Goal: Information Seeking & Learning: Learn about a topic

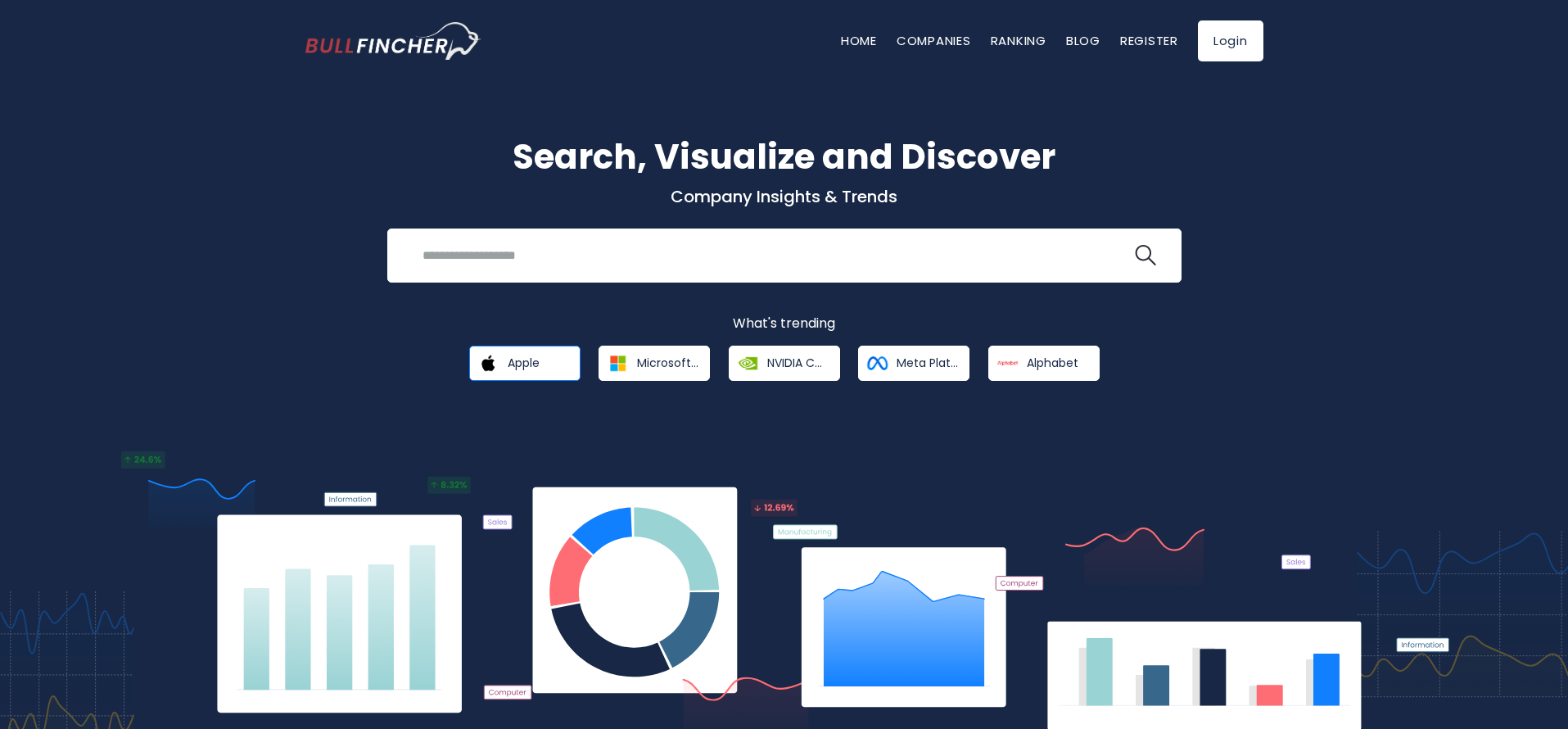
click at [534, 364] on span "Apple" at bounding box center [523, 363] width 32 height 14
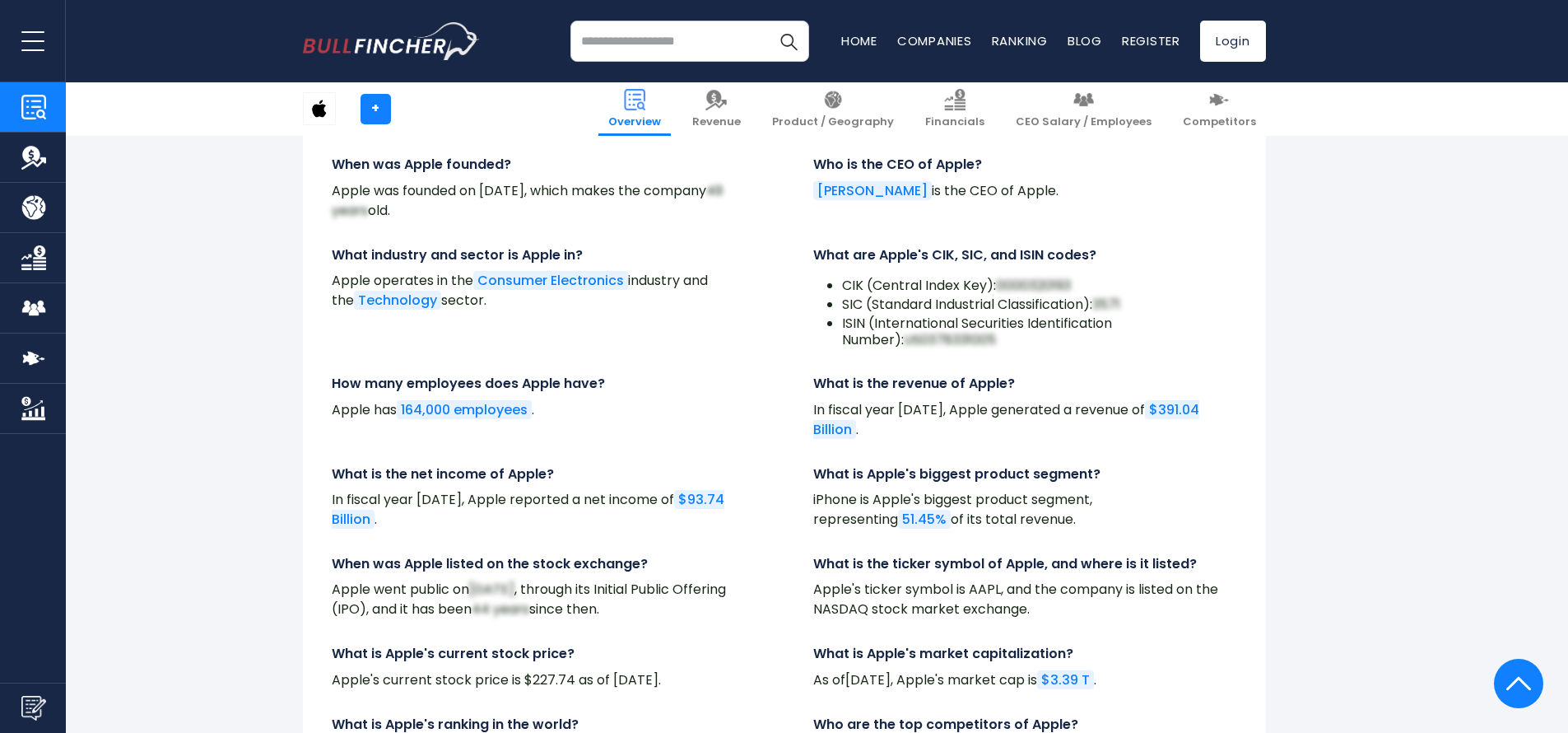
scroll to position [5541, 0]
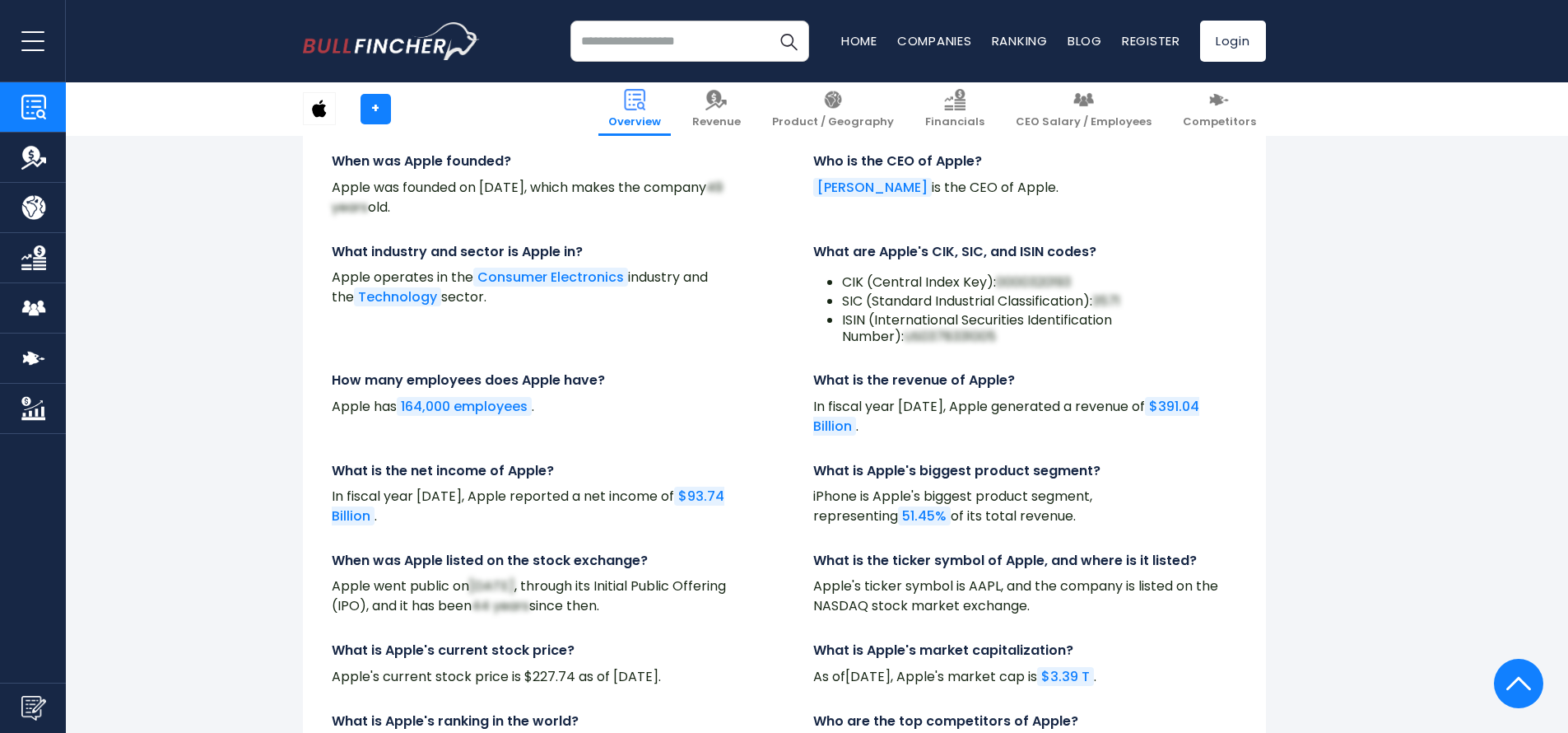
drag, startPoint x: 1006, startPoint y: 648, endPoint x: 1181, endPoint y: 649, distance: 175.0
copy p "Sony Group Corporation ,"
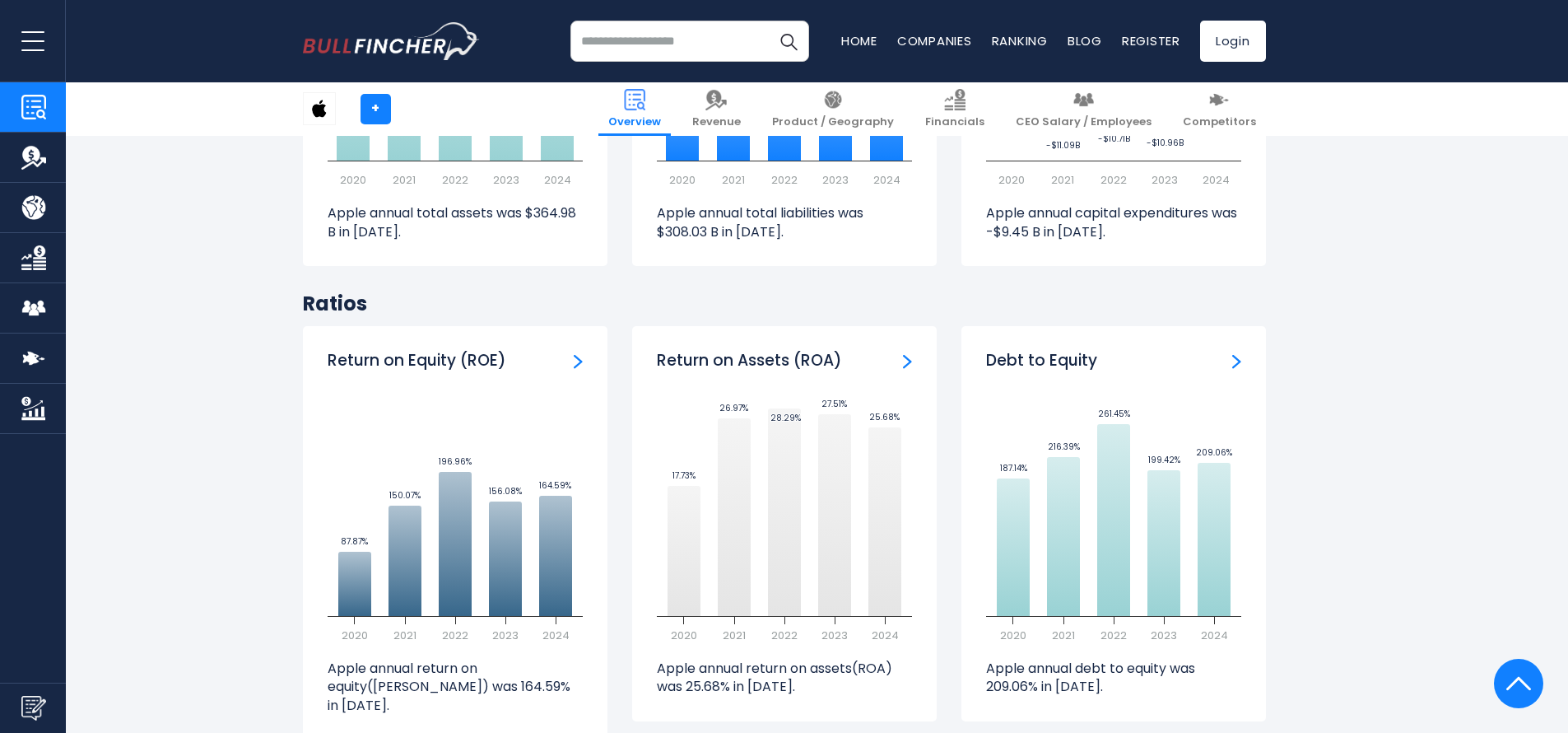
scroll to position [2388, 0]
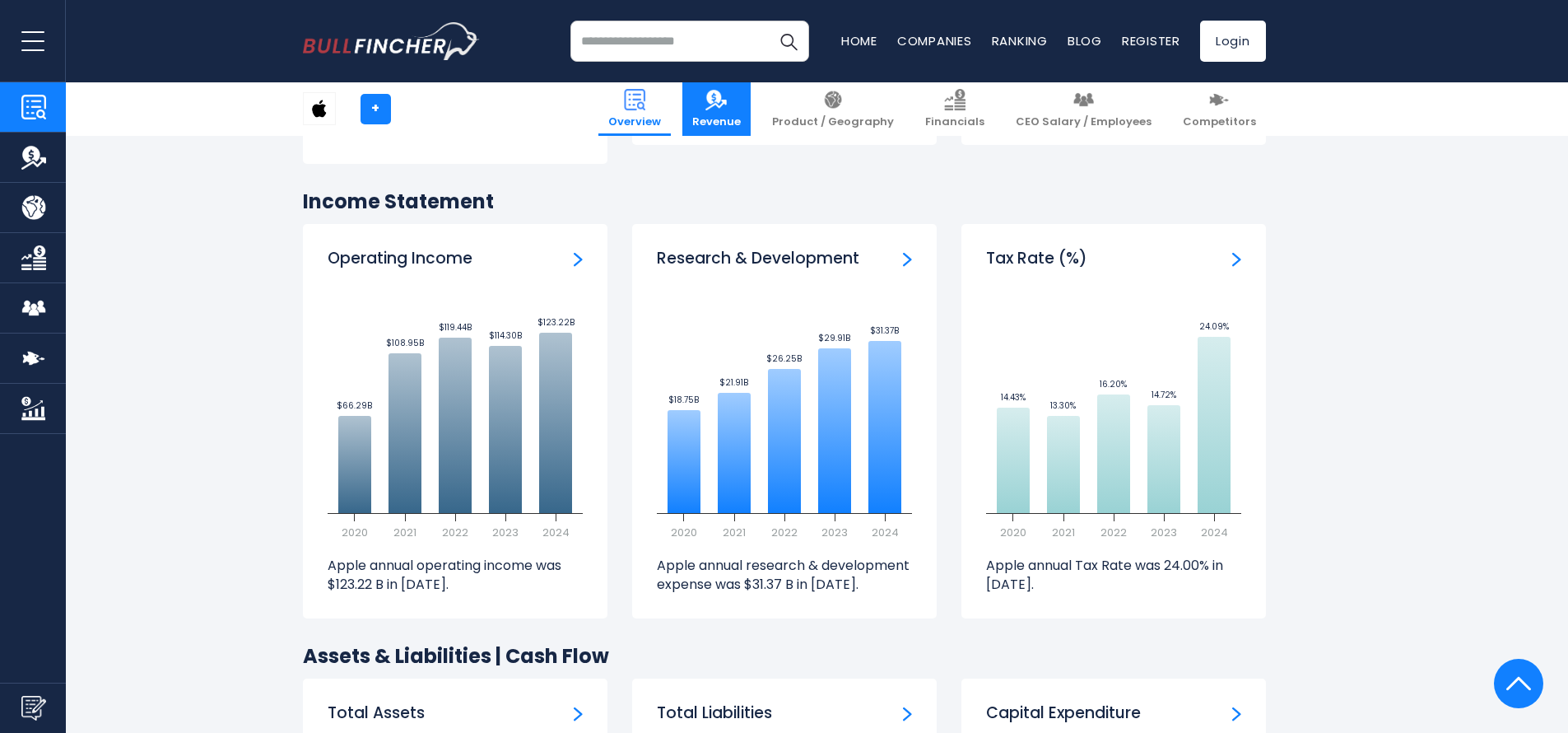
click at [750, 106] on link "Revenue" at bounding box center [716, 109] width 68 height 54
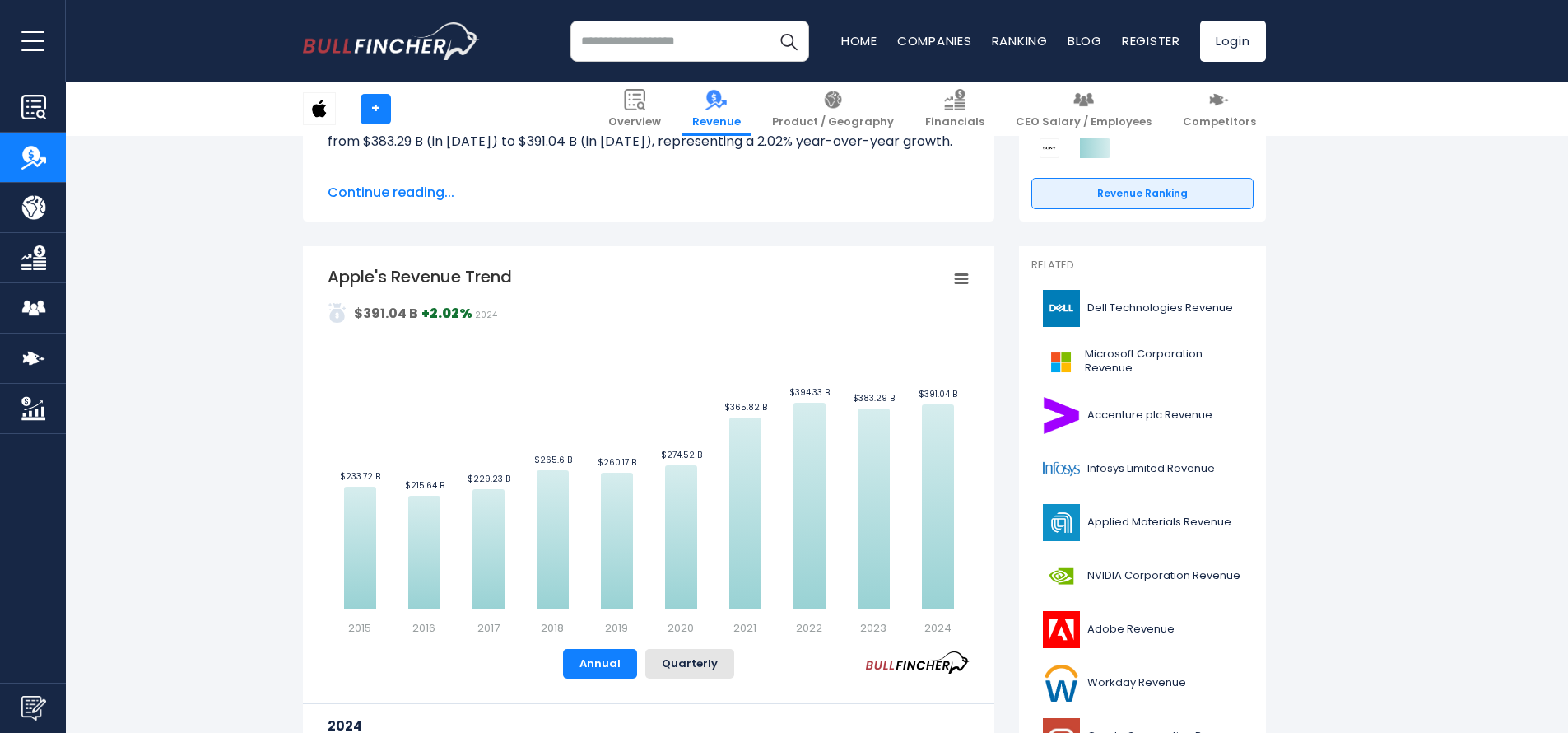
scroll to position [386, 0]
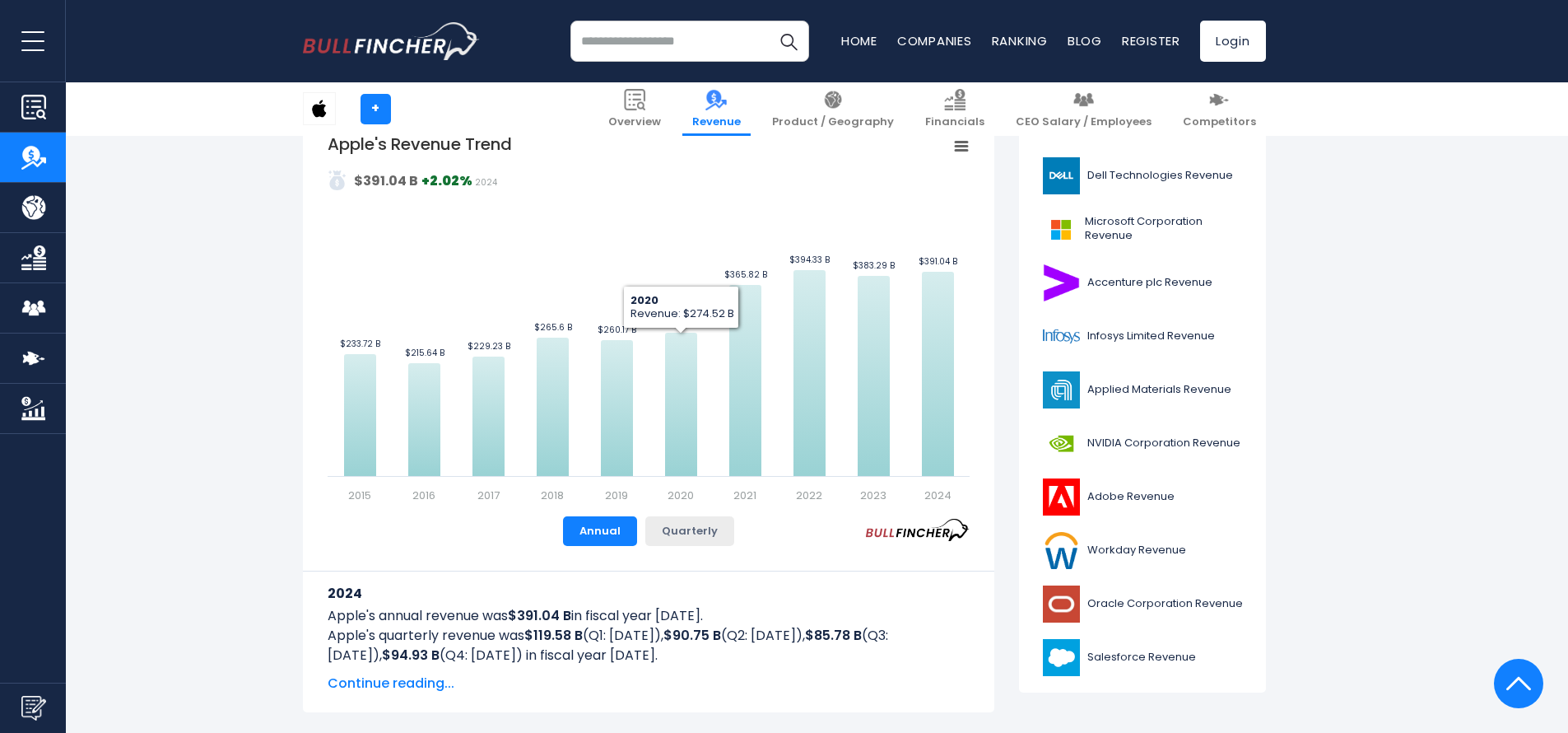
click at [685, 521] on button "Quarterly" at bounding box center [690, 531] width 89 height 30
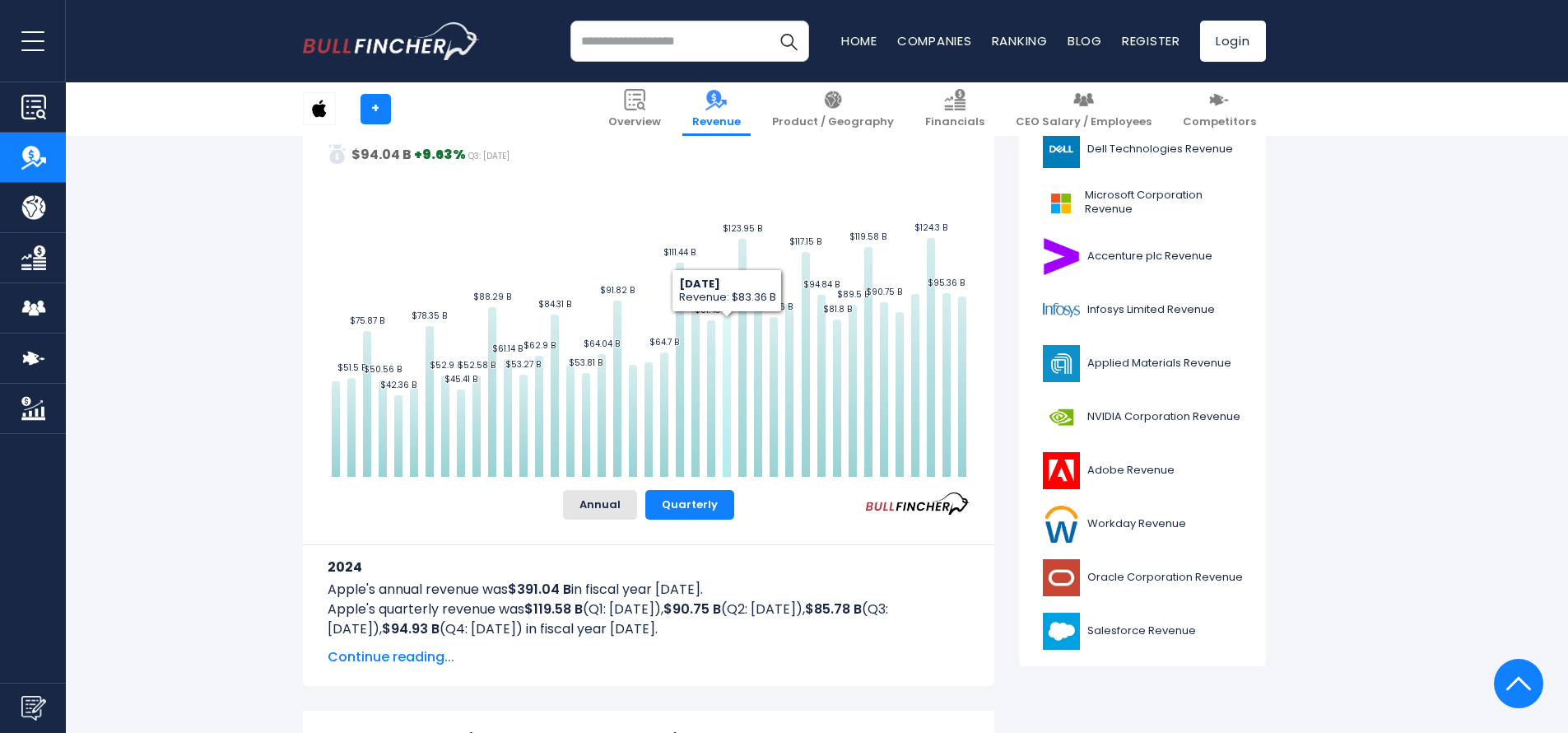
scroll to position [598, 0]
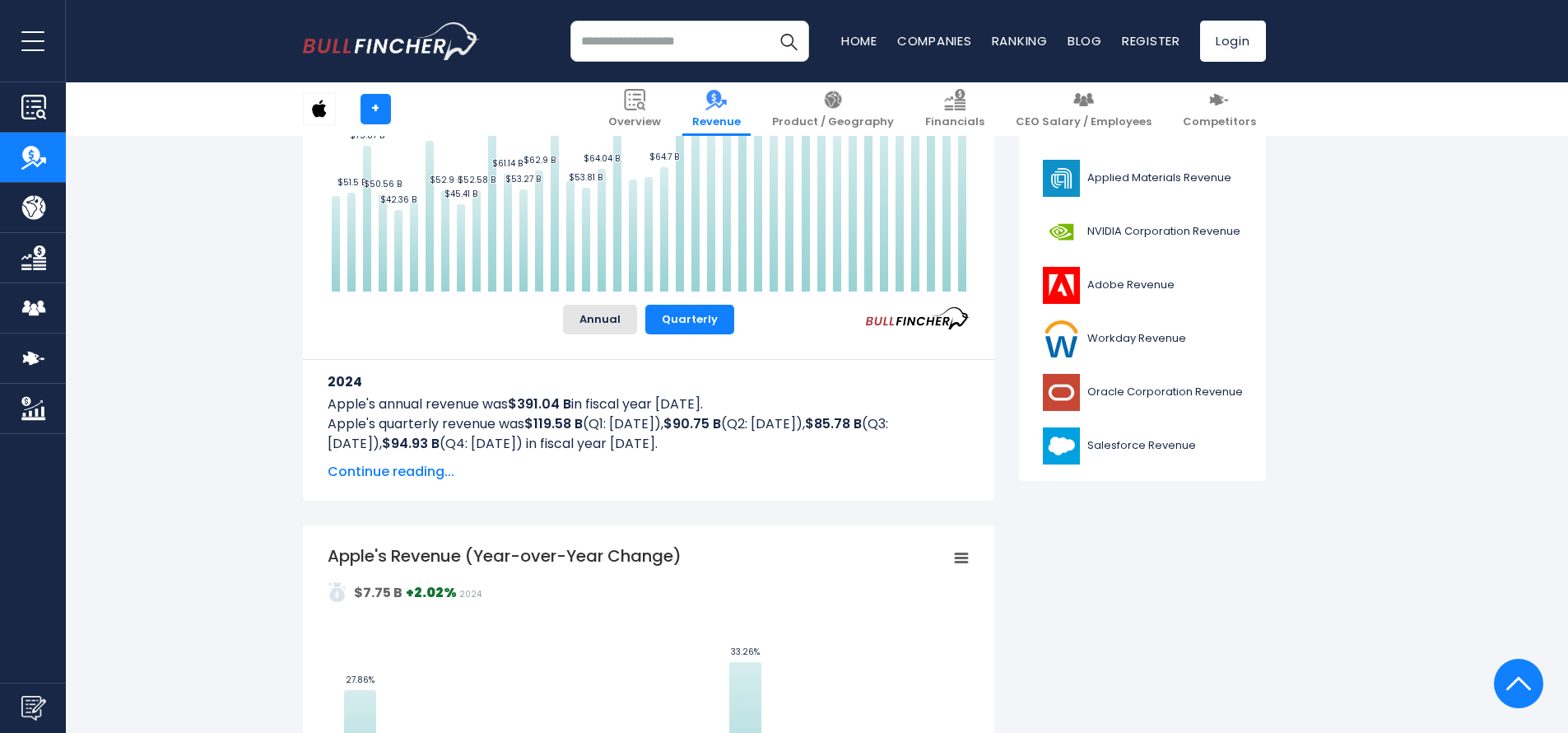
click at [414, 468] on span "Continue reading..." at bounding box center [649, 472] width 642 height 20
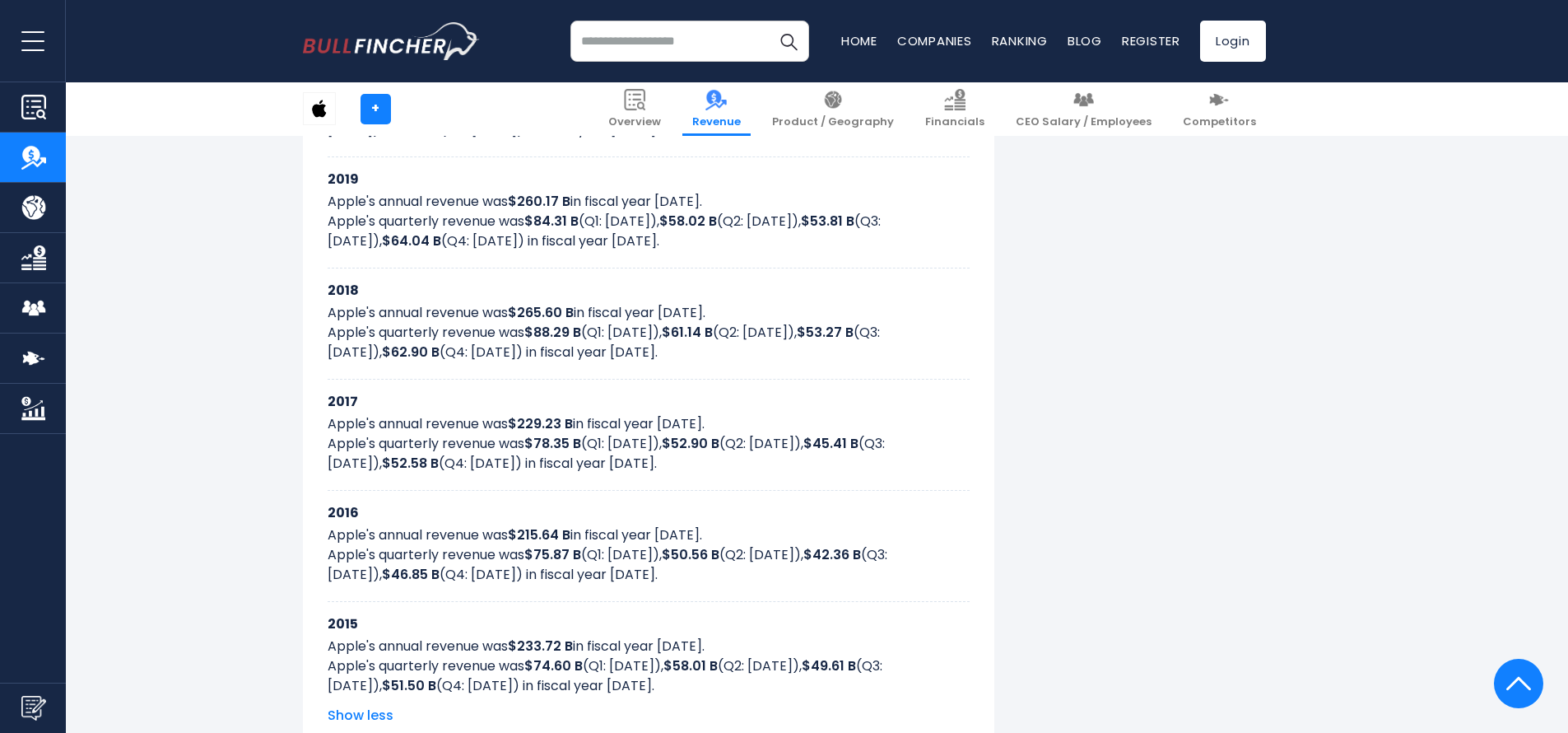
scroll to position [1359, 0]
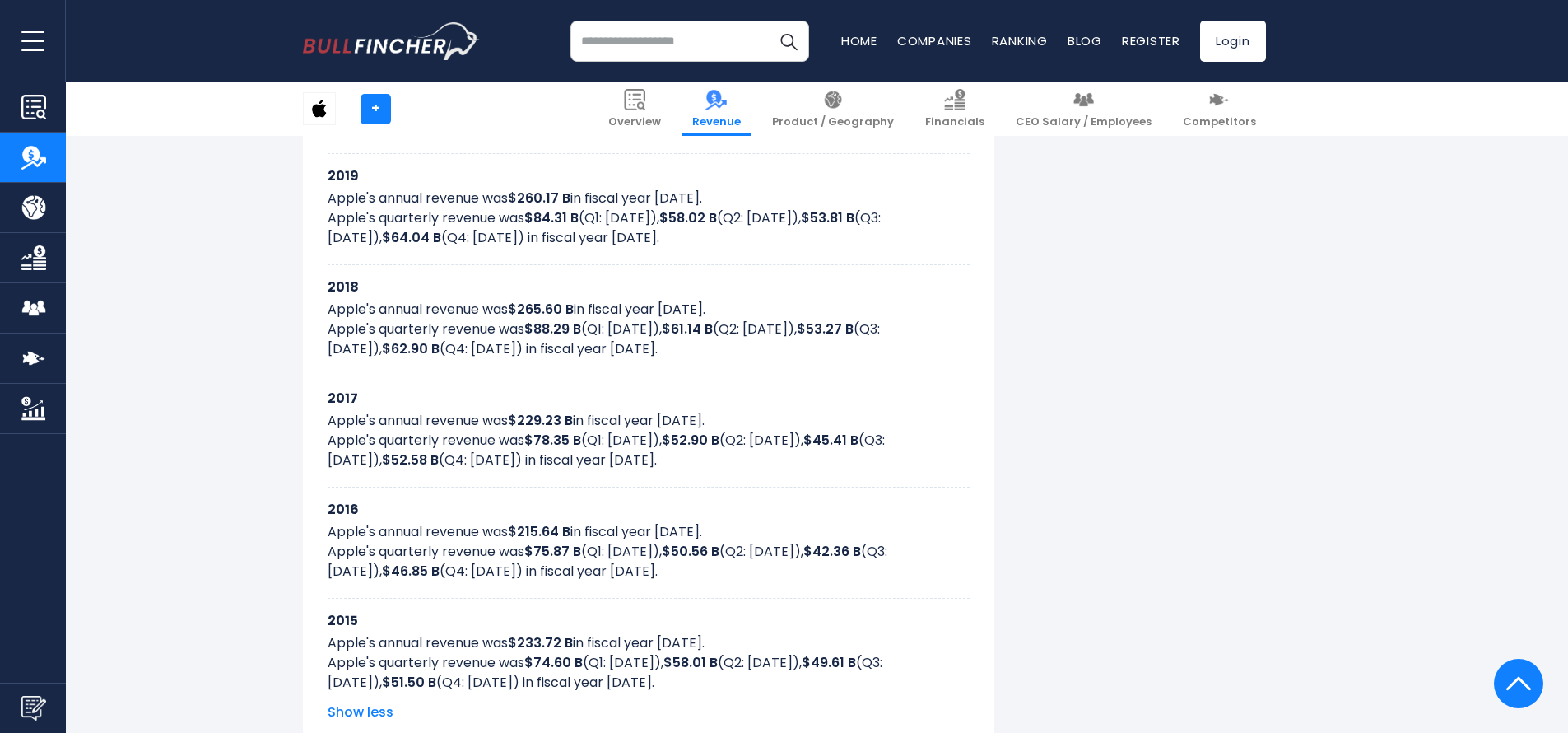
click at [865, 3] on div "Recent searches Trending searches Apple Overview Alphabet Financials Home" at bounding box center [785, 41] width 964 height 83
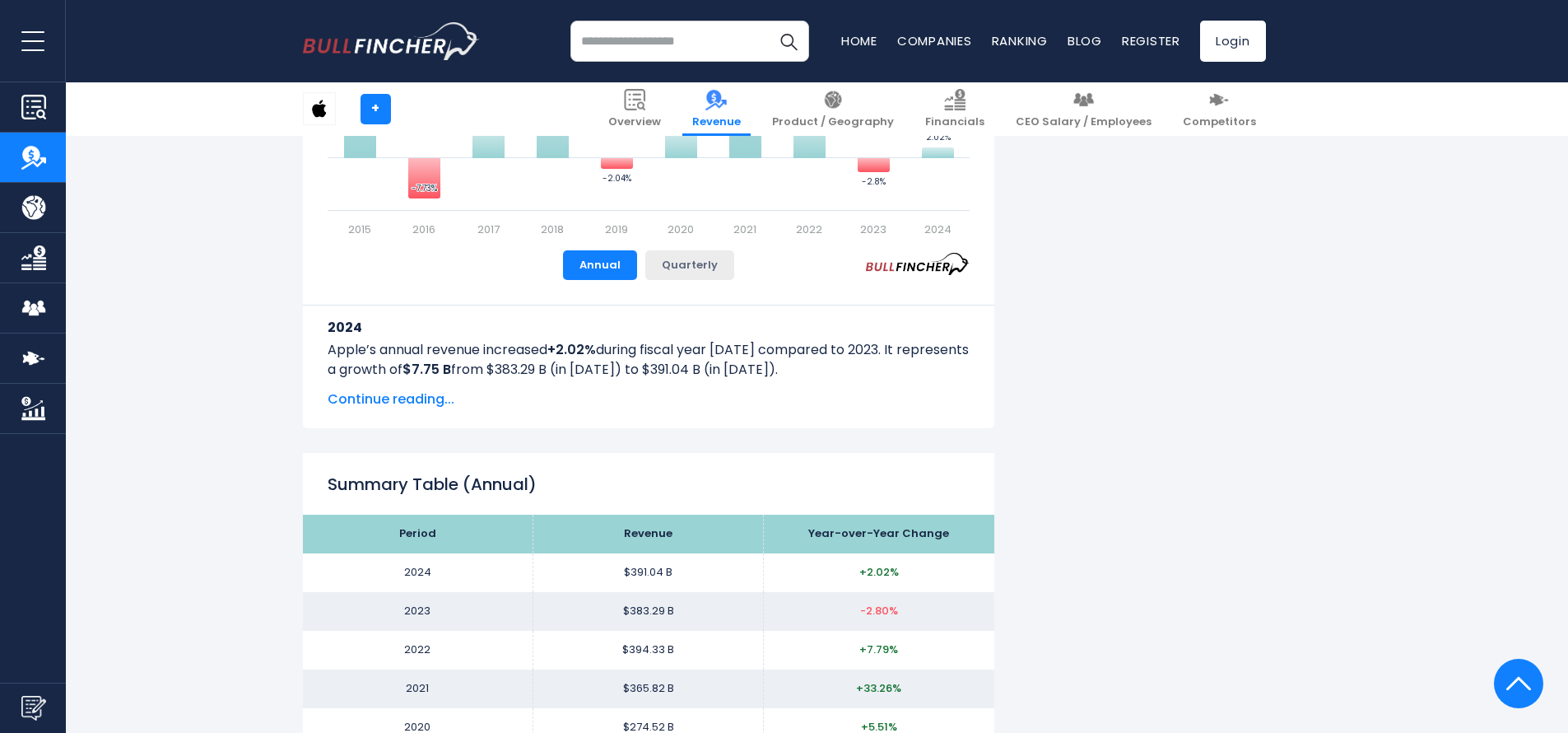
scroll to position [2303, 0]
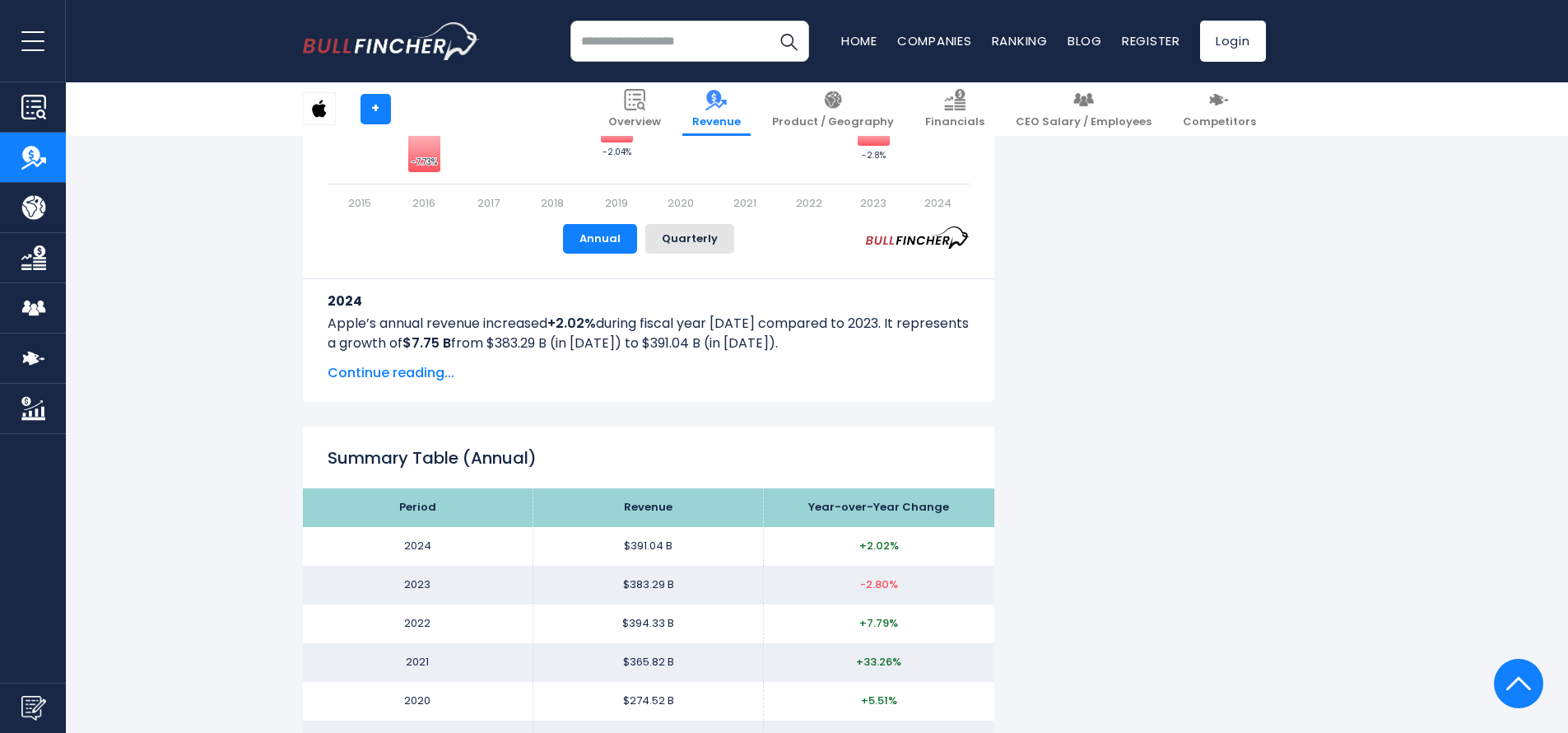
click at [397, 377] on span "Continue reading..." at bounding box center [649, 373] width 642 height 20
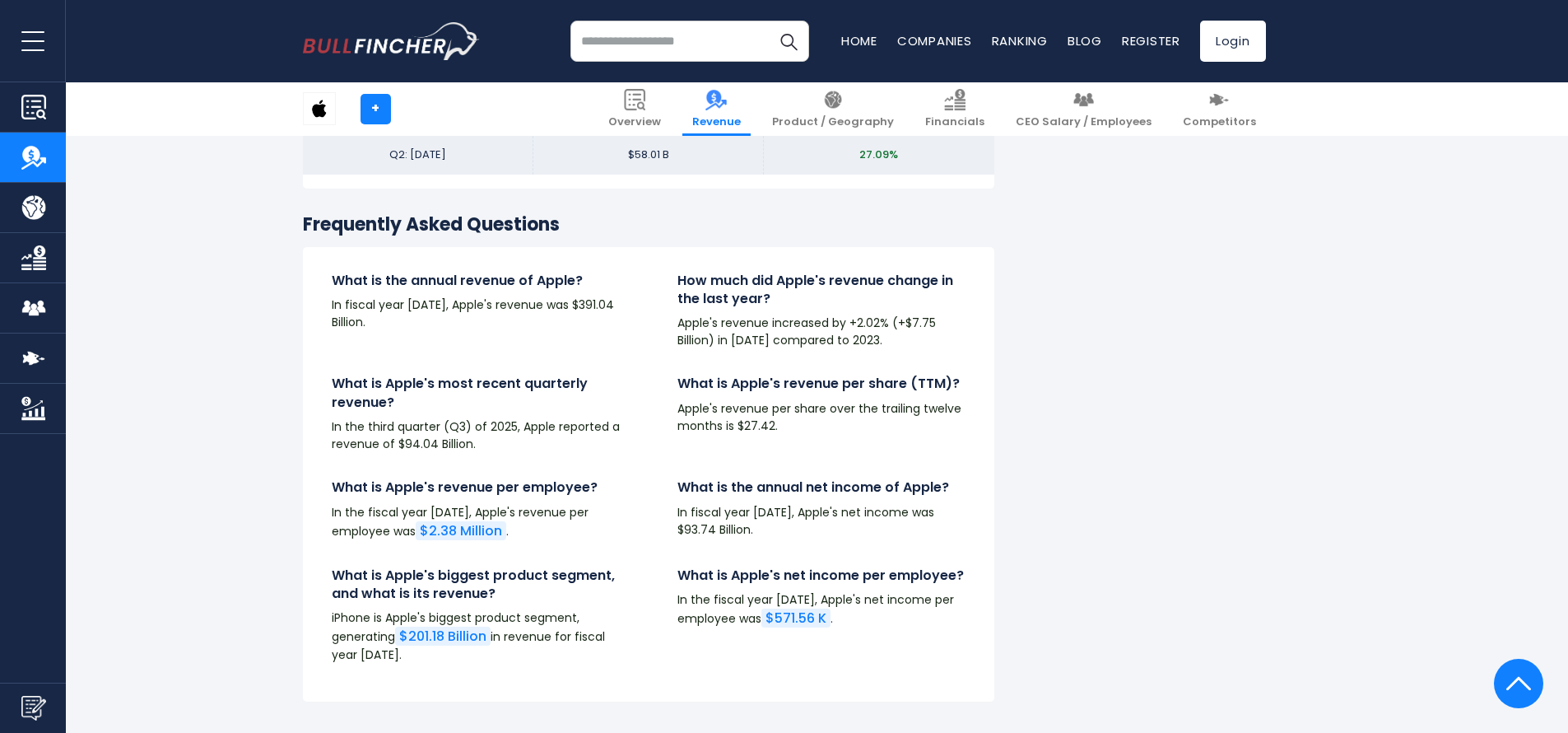
scroll to position [5650, 0]
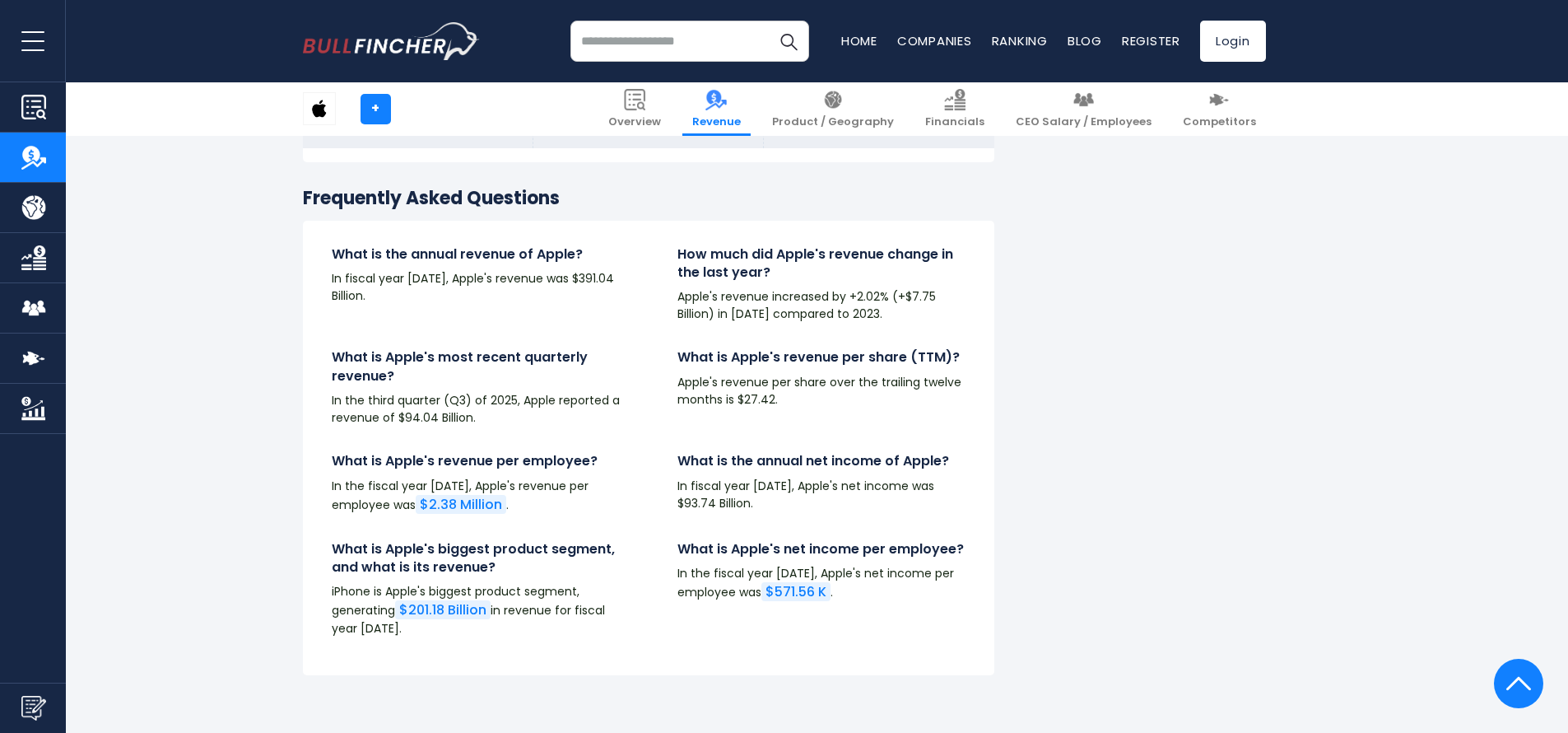
click at [879, 1] on div "Recent searches Trending searches Apple Overview Alphabet Financials Home" at bounding box center [785, 41] width 964 height 83
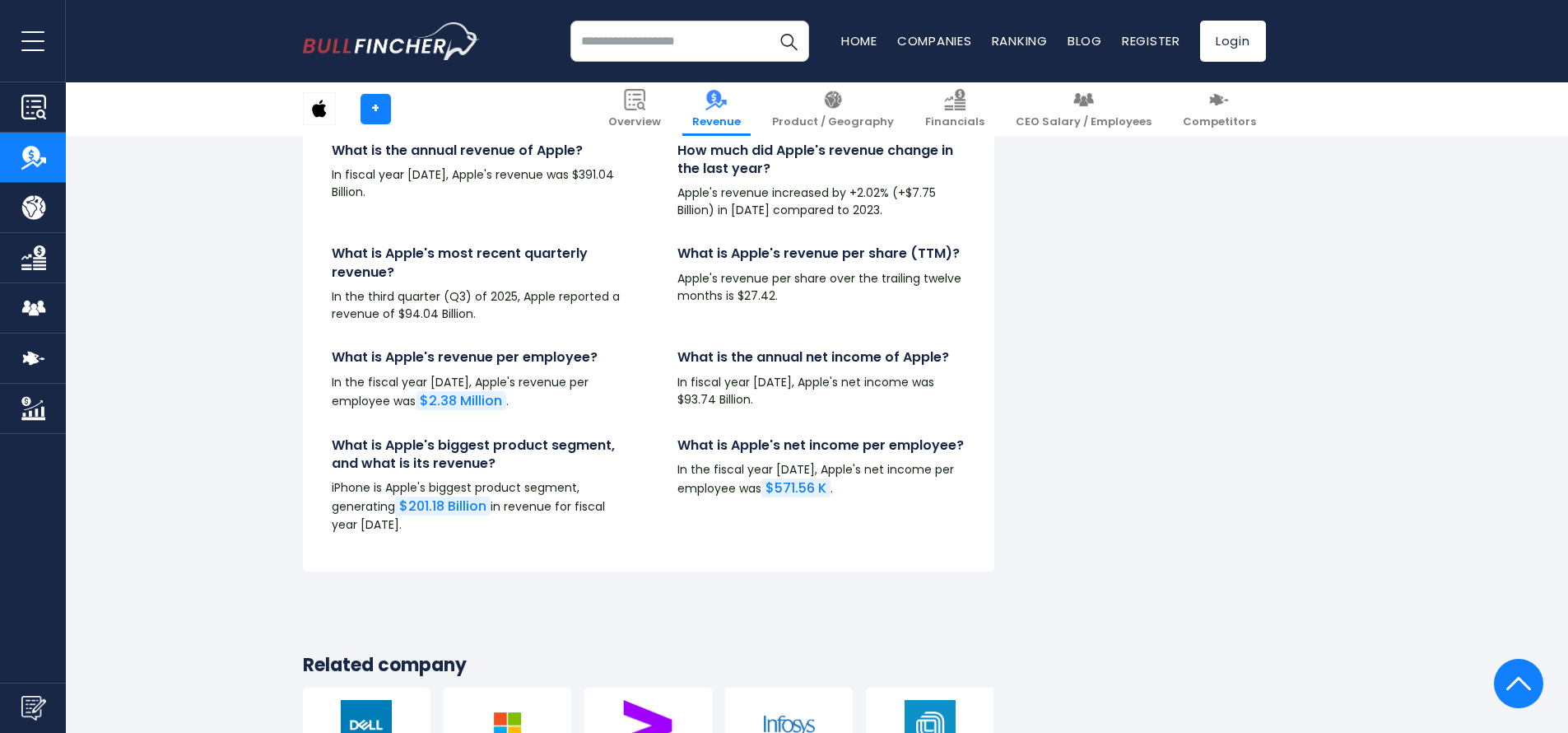
scroll to position [5880, 0]
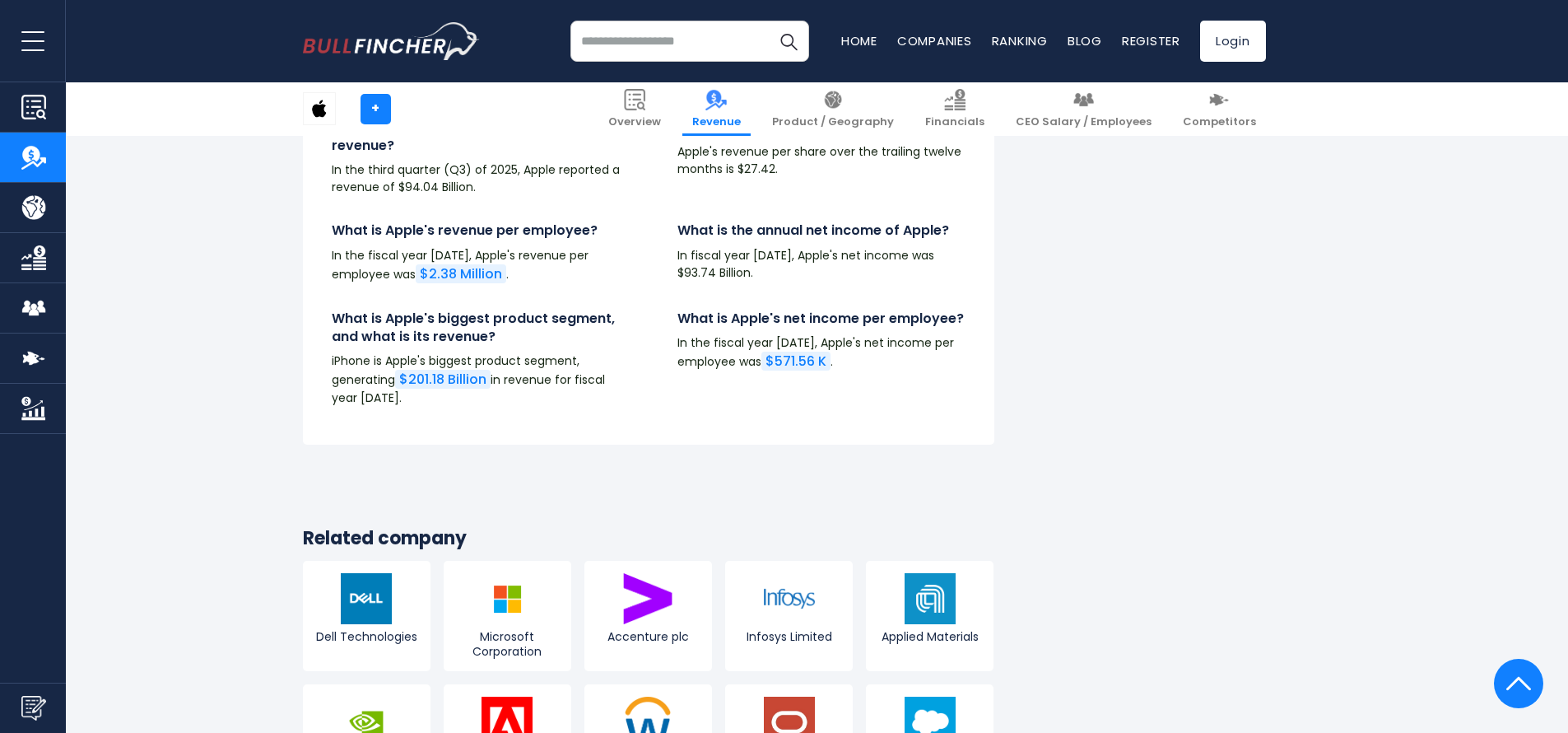
click at [1536, 679] on div at bounding box center [1519, 683] width 49 height 49
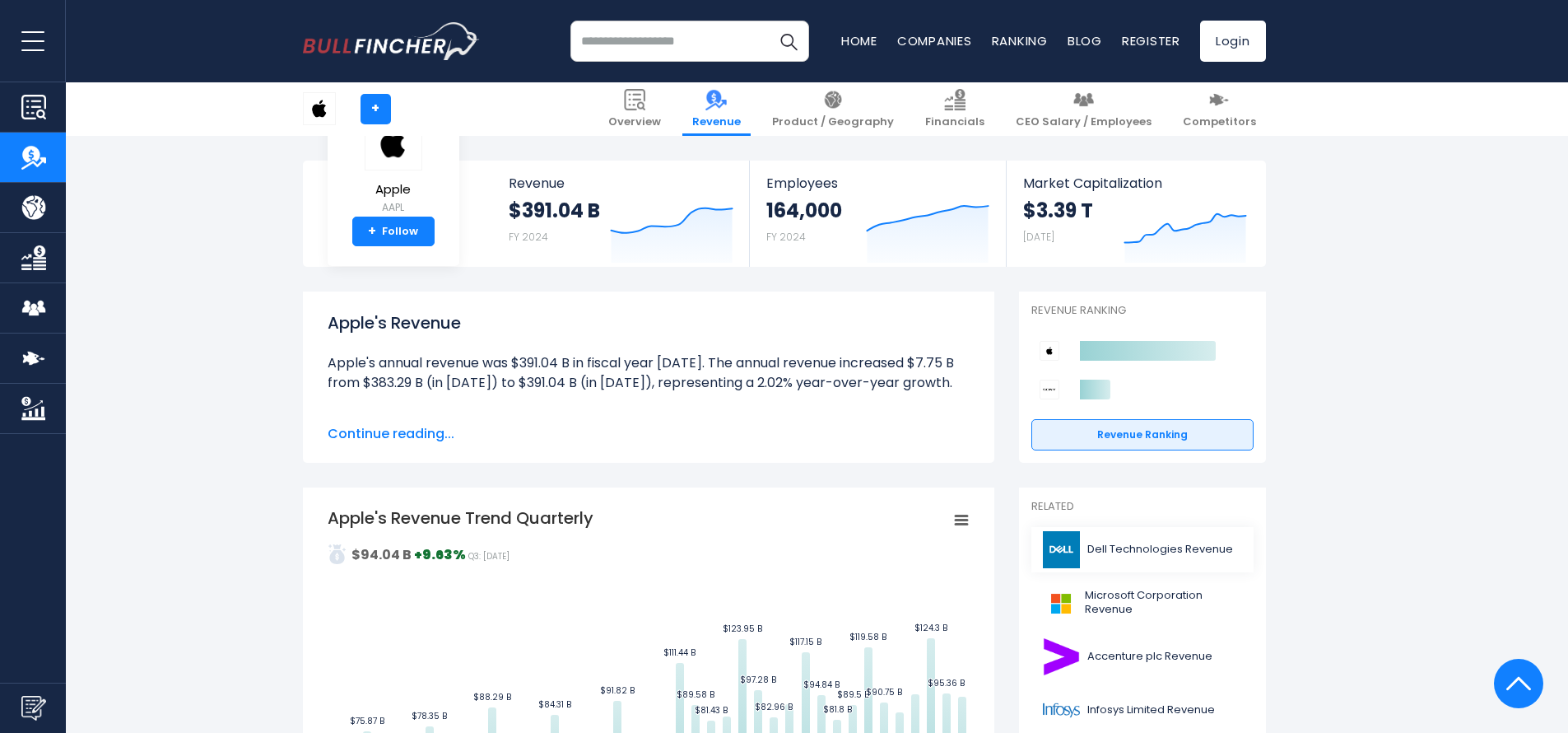
scroll to position [0, 0]
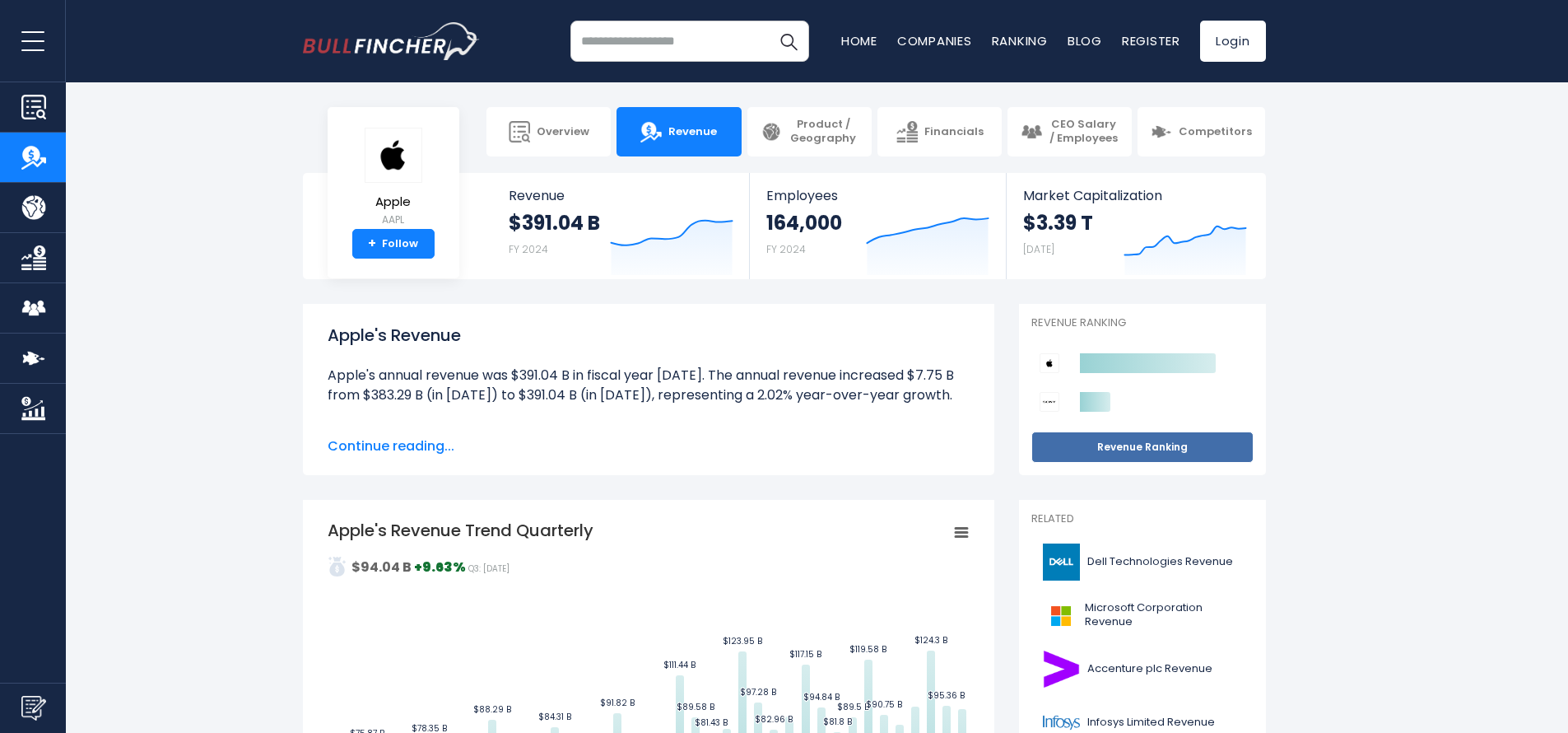
click at [1125, 441] on link "Revenue Ranking" at bounding box center [1142, 446] width 222 height 31
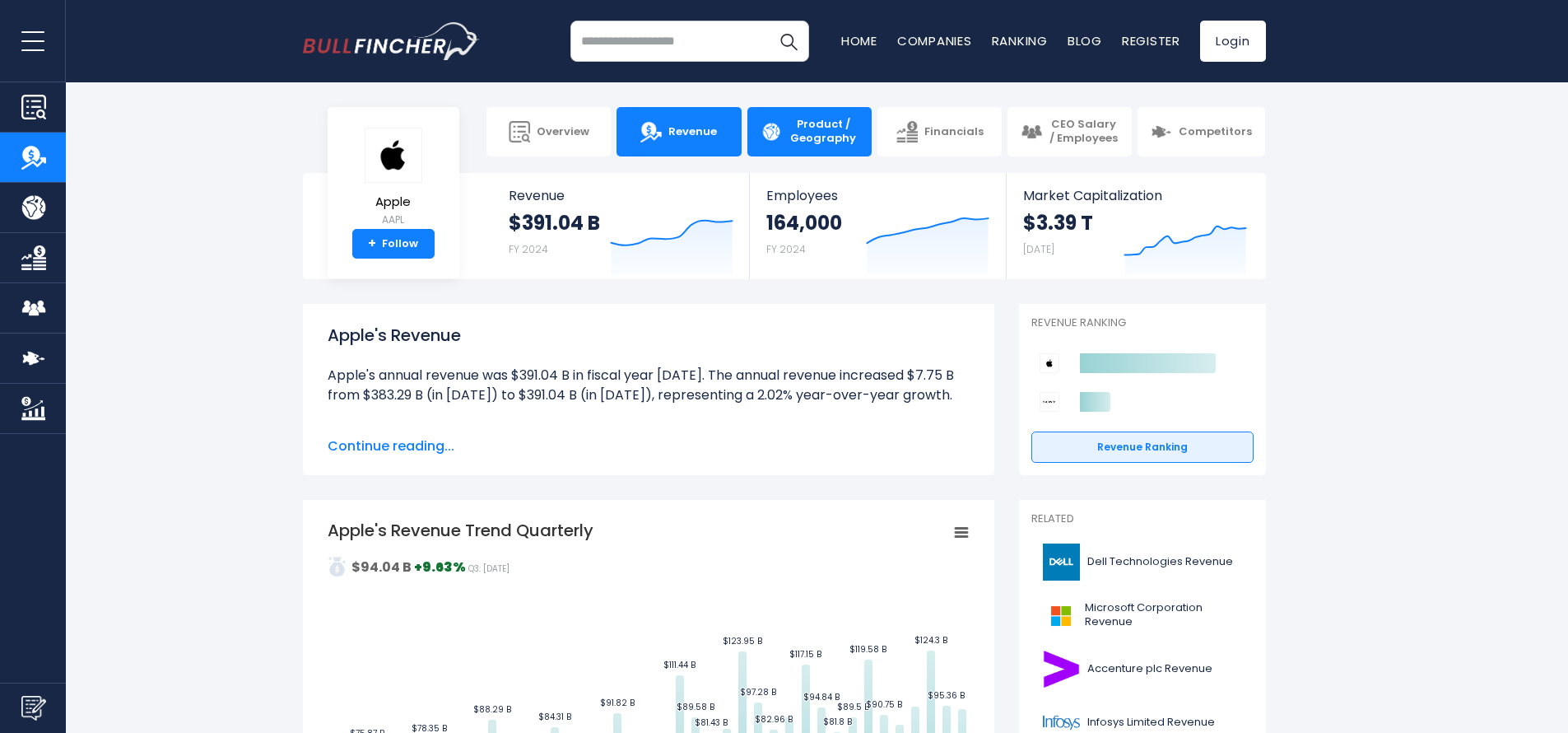
click at [782, 145] on link "Product / Geography" at bounding box center [809, 132] width 124 height 49
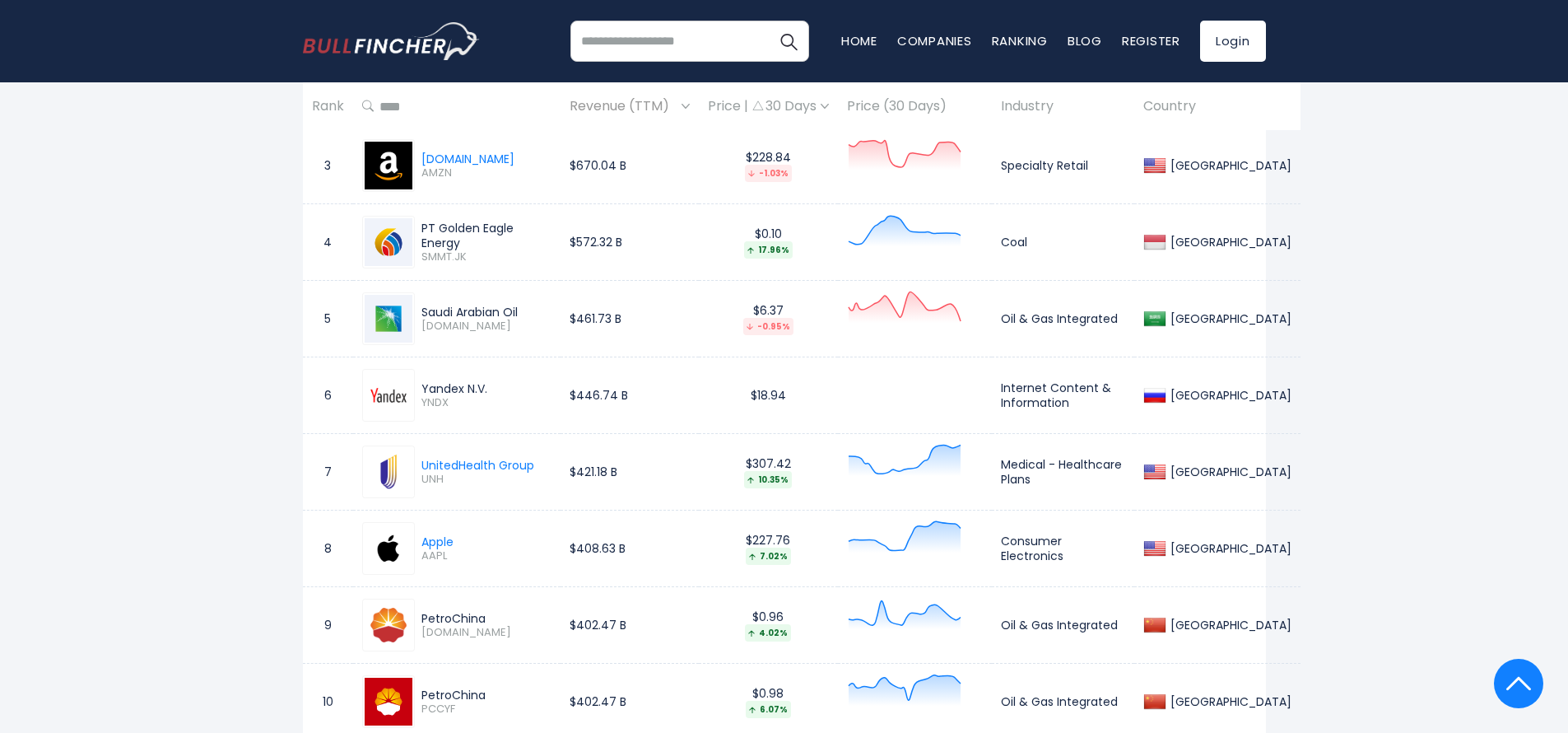
scroll to position [972, 0]
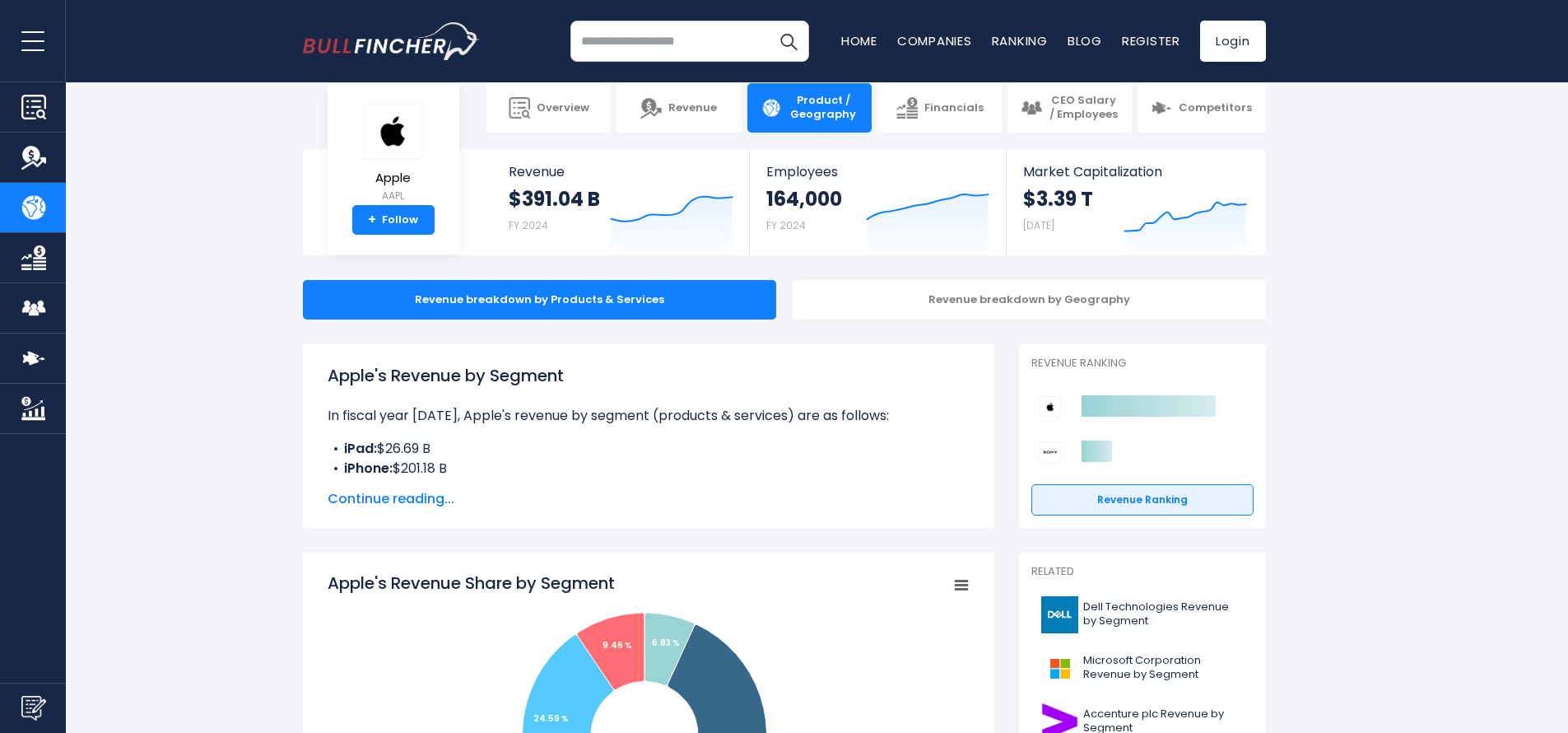
scroll to position [91, 0]
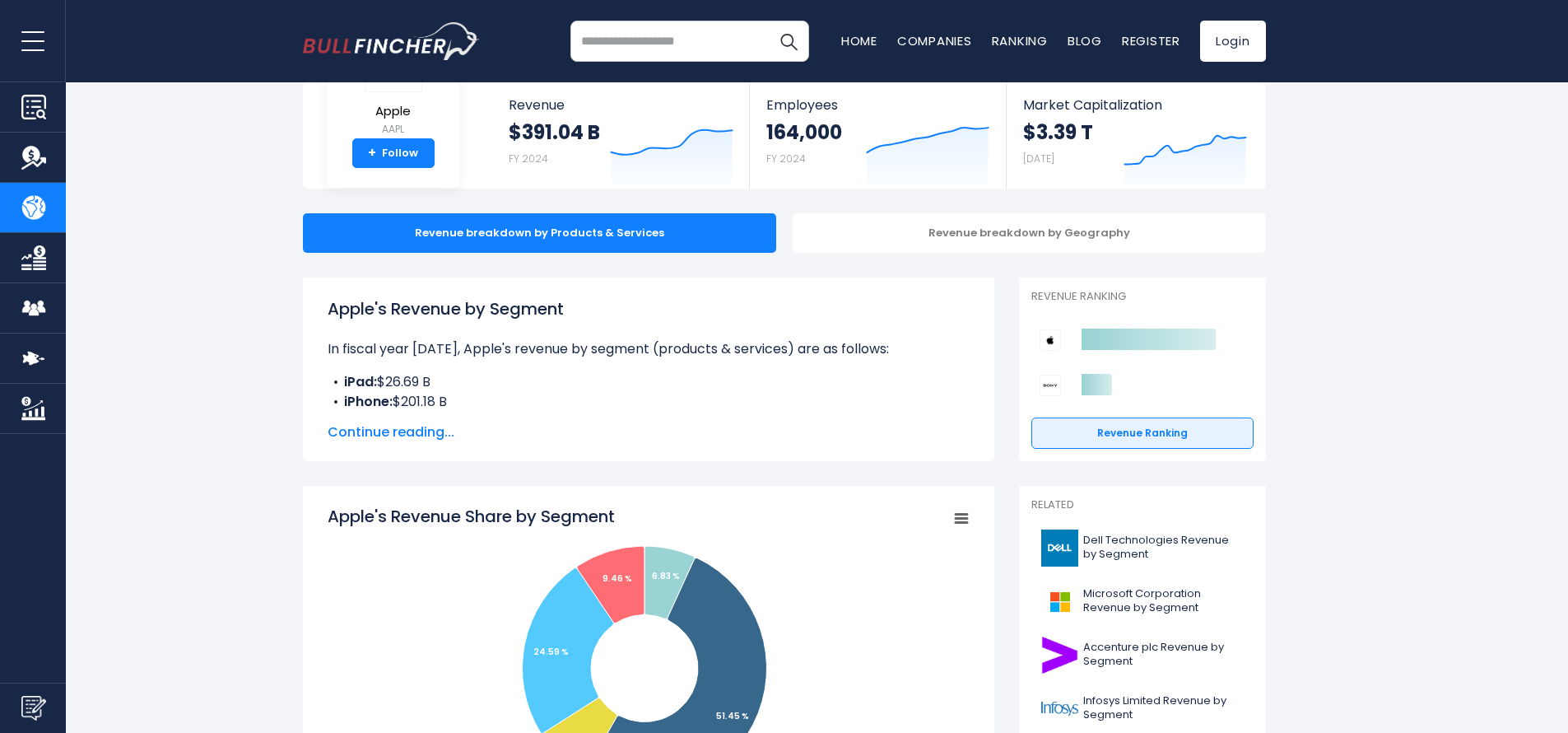
click at [393, 426] on span "Continue reading..." at bounding box center [649, 432] width 642 height 20
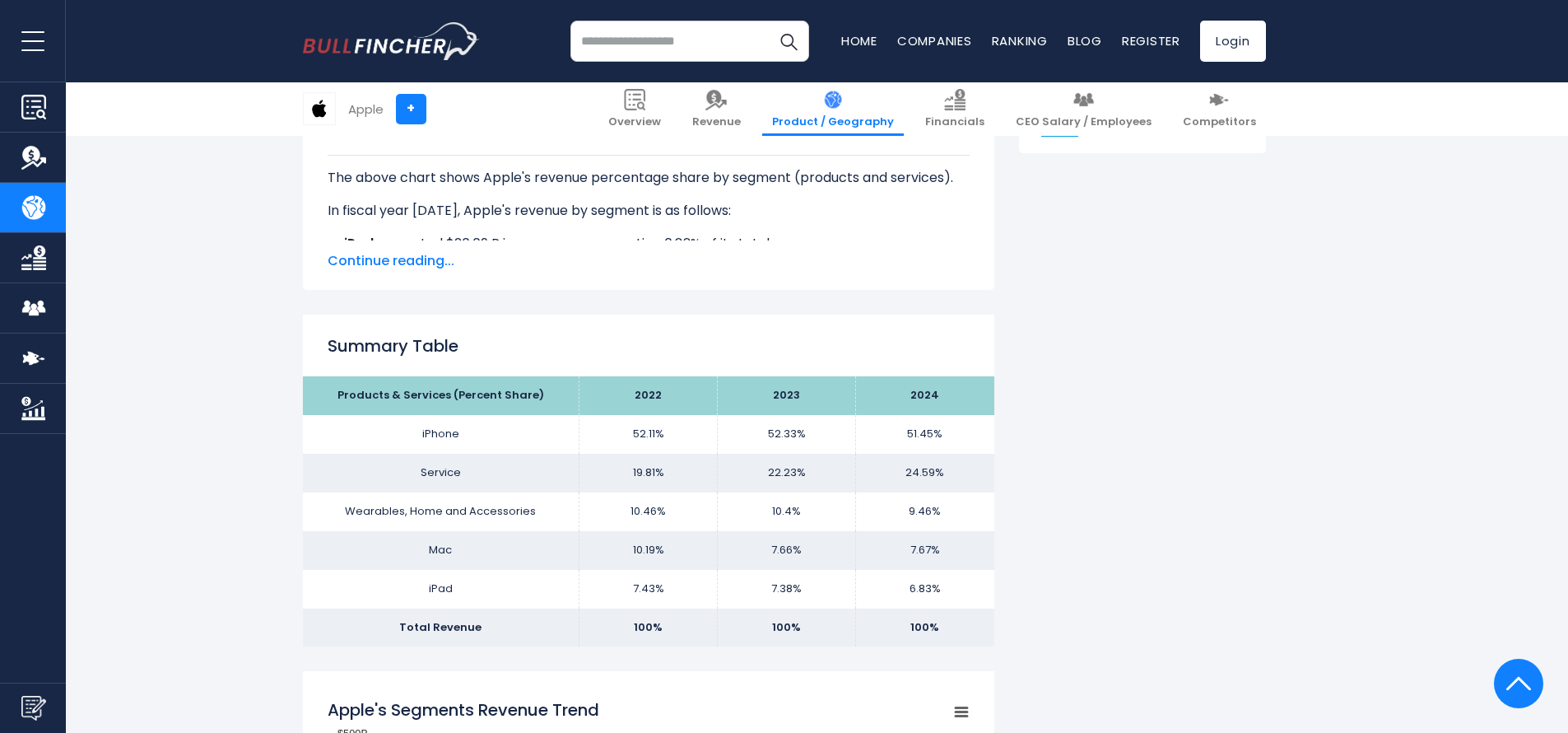
scroll to position [1005, 0]
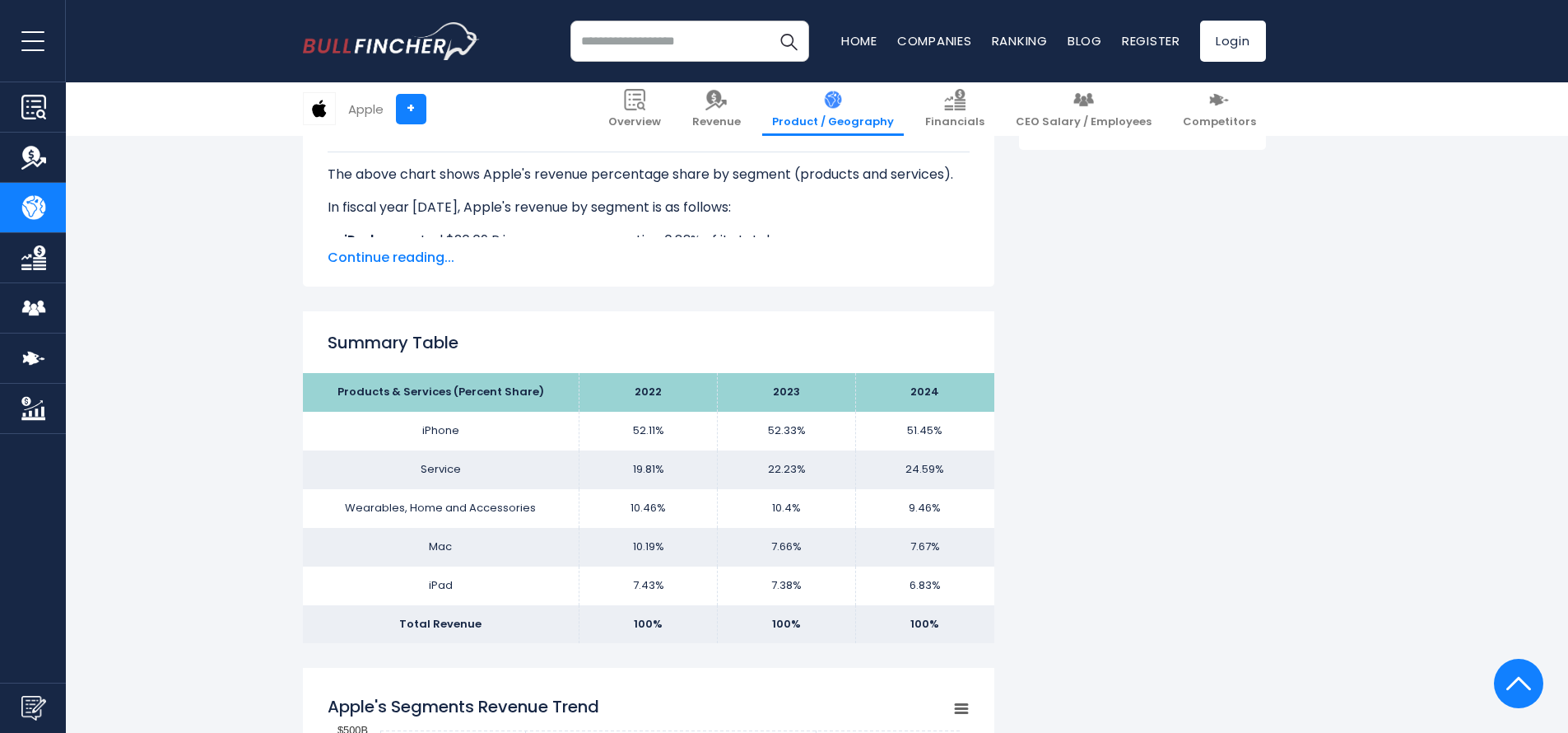
click at [396, 256] on span "Continue reading..." at bounding box center [649, 258] width 642 height 20
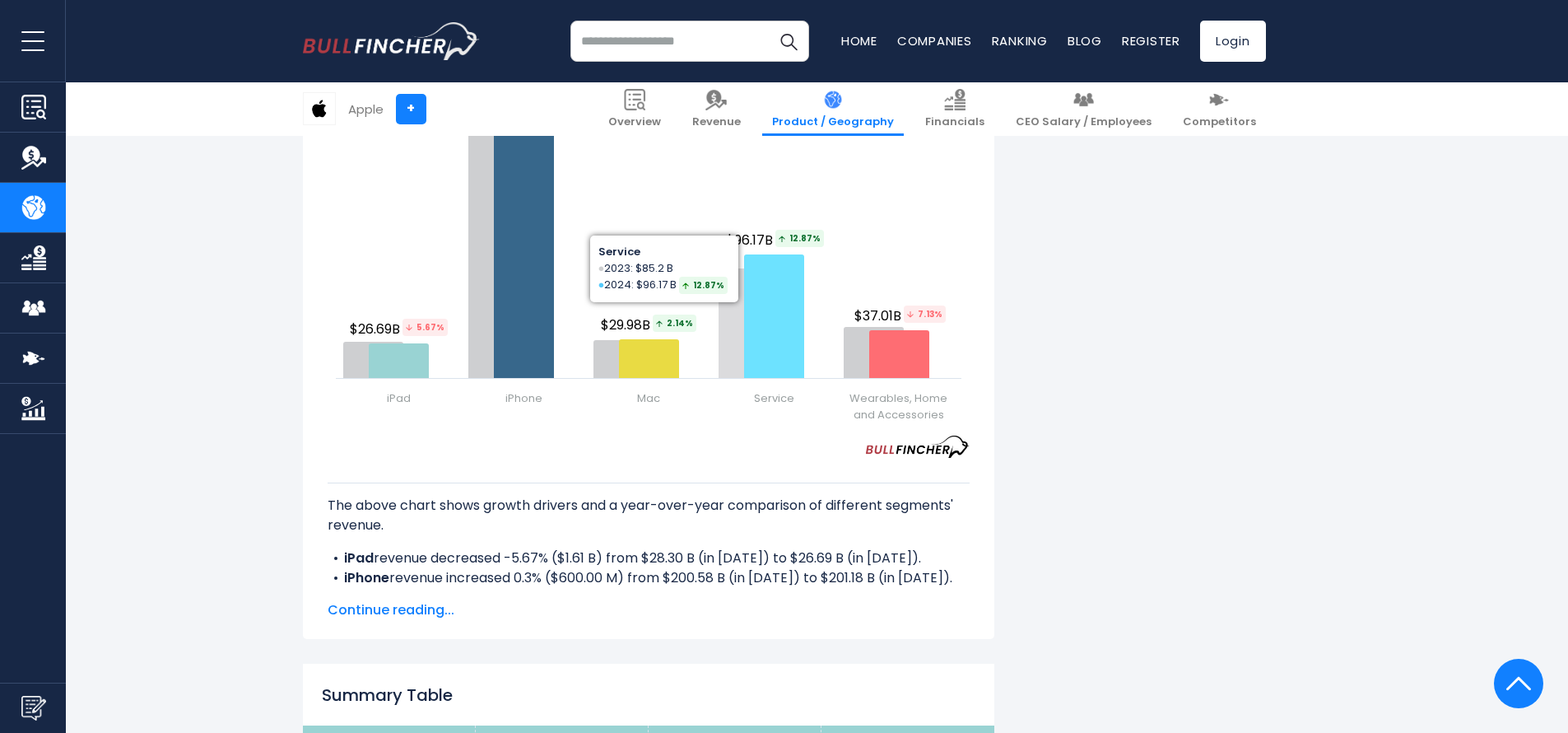
scroll to position [2584, 0]
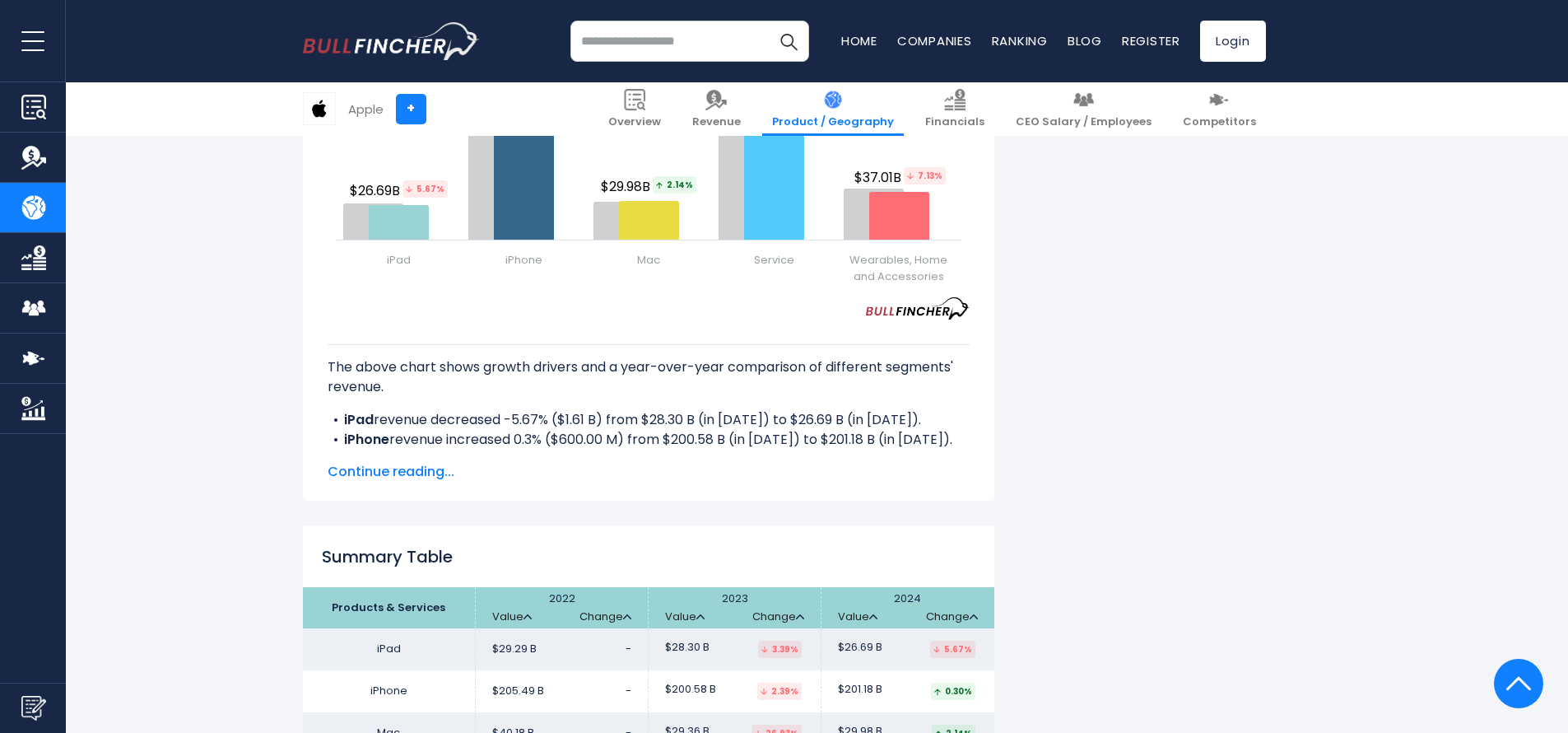
click at [422, 470] on span "Continue reading..." at bounding box center [649, 472] width 642 height 20
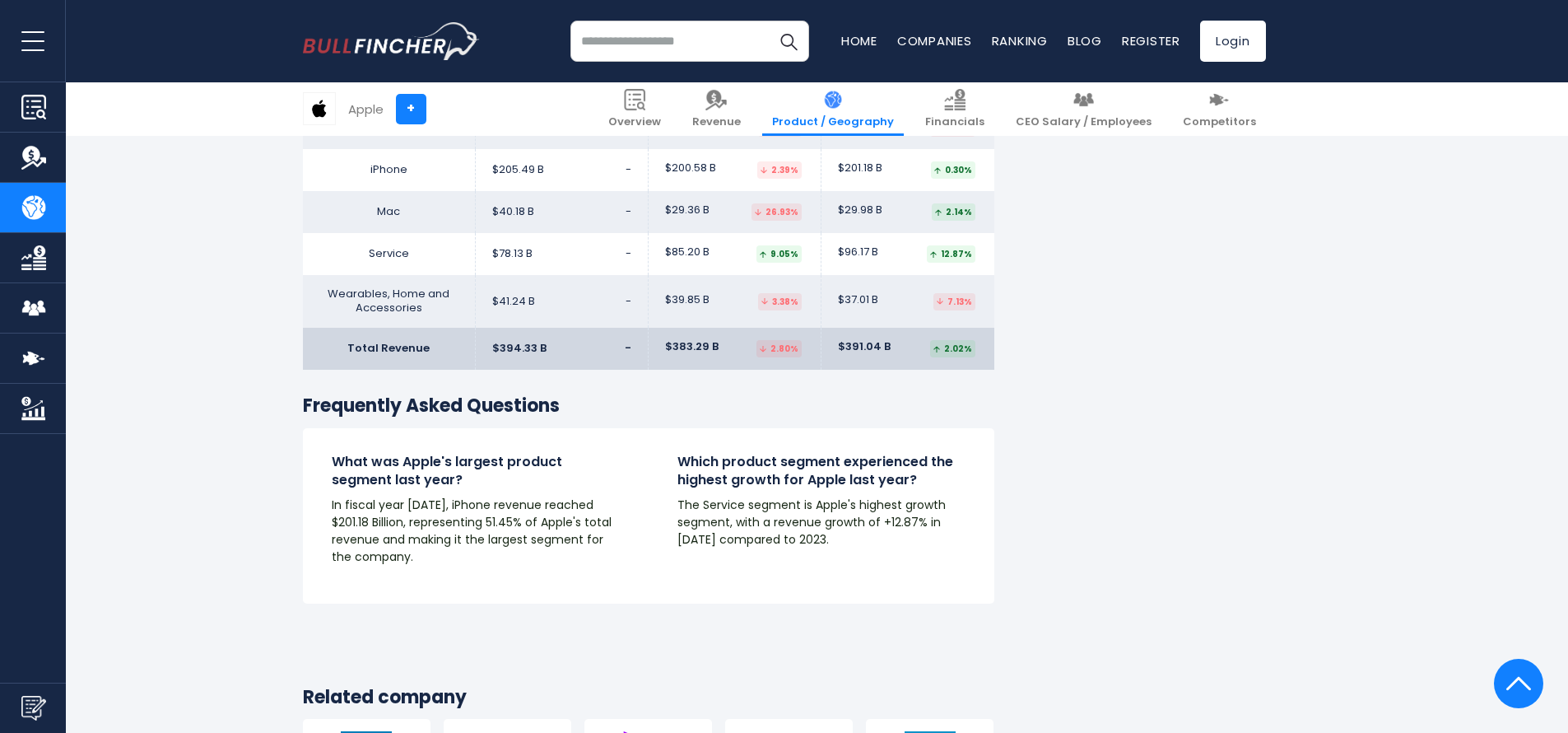
scroll to position [3185, 0]
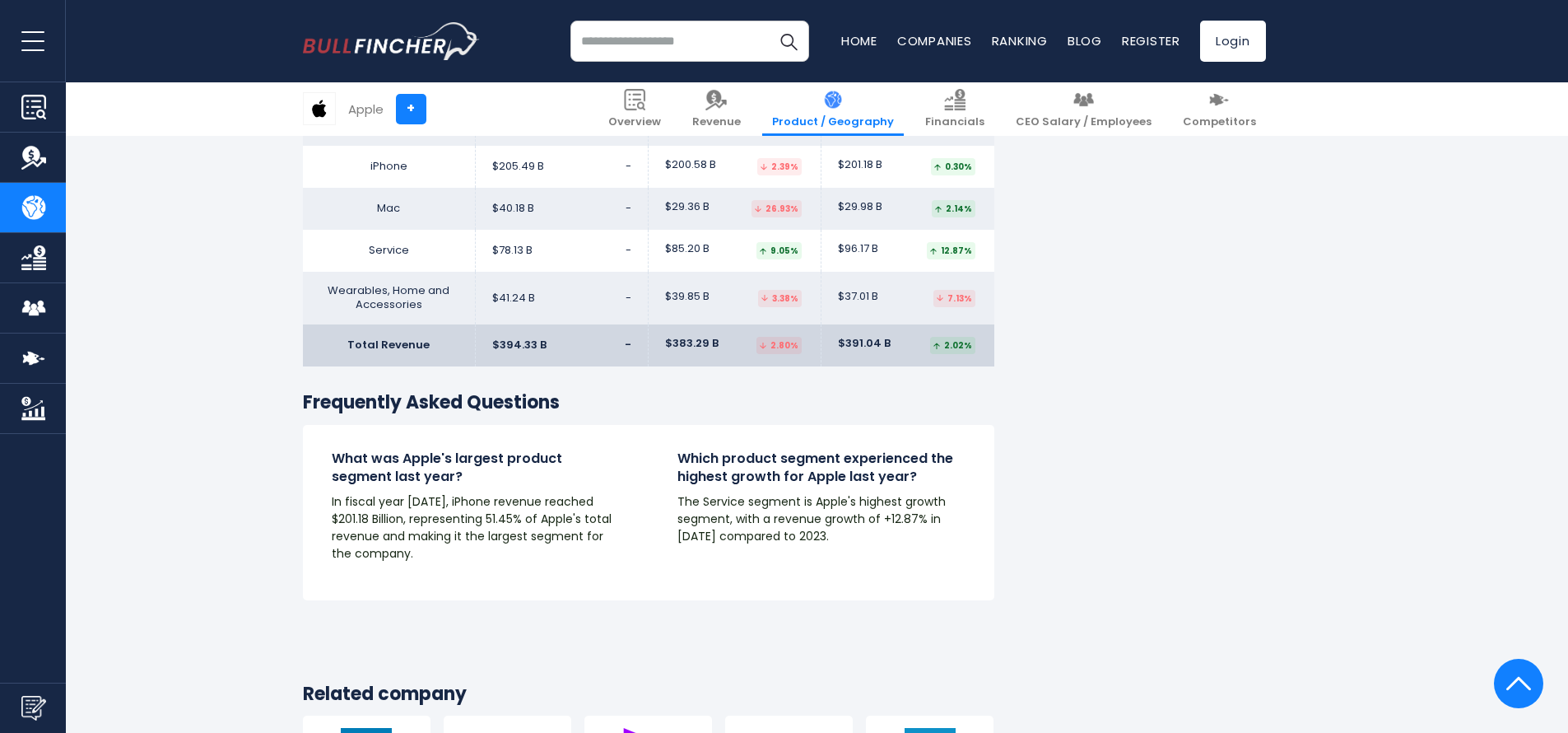
click at [1513, 683] on img at bounding box center [1518, 683] width 24 height 49
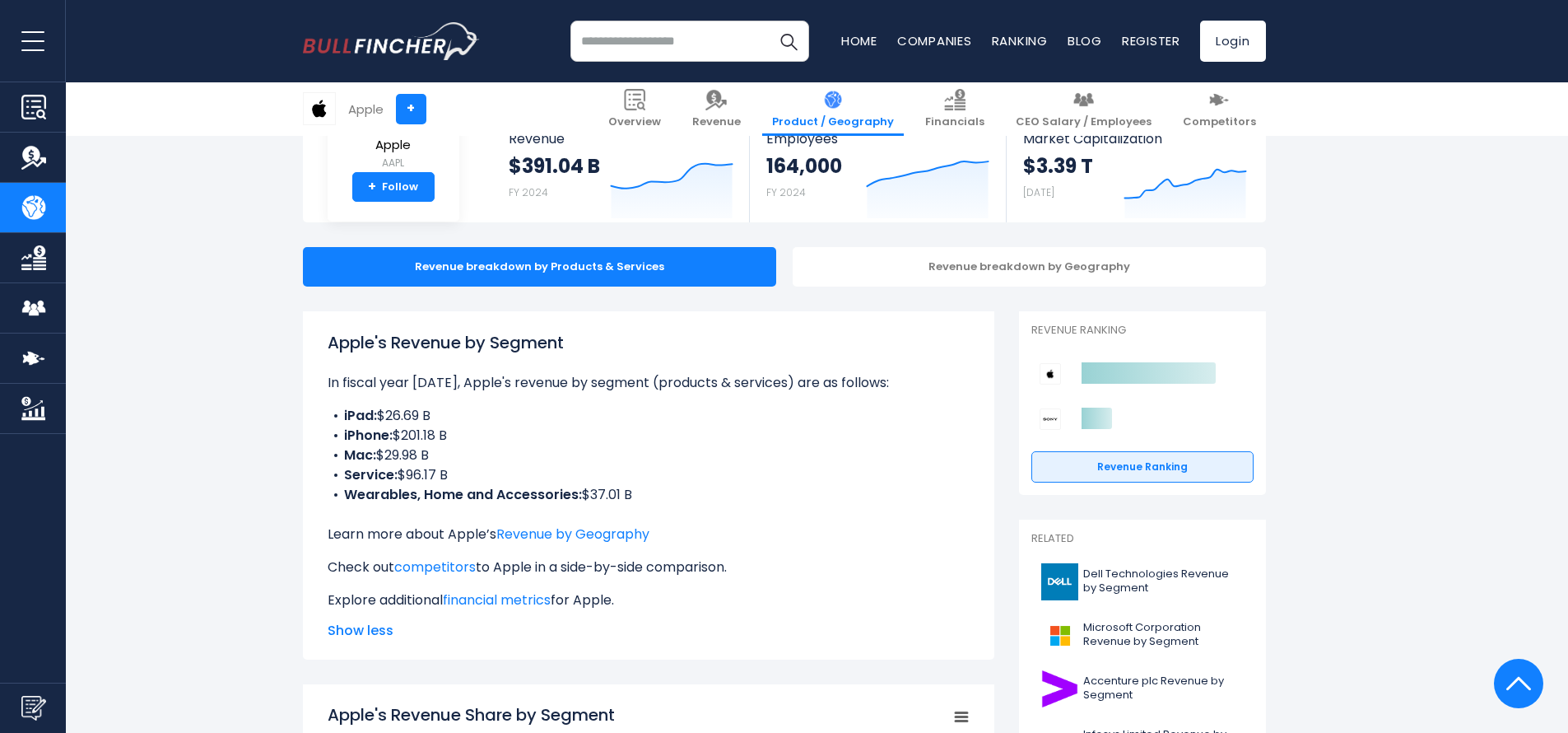
scroll to position [0, 0]
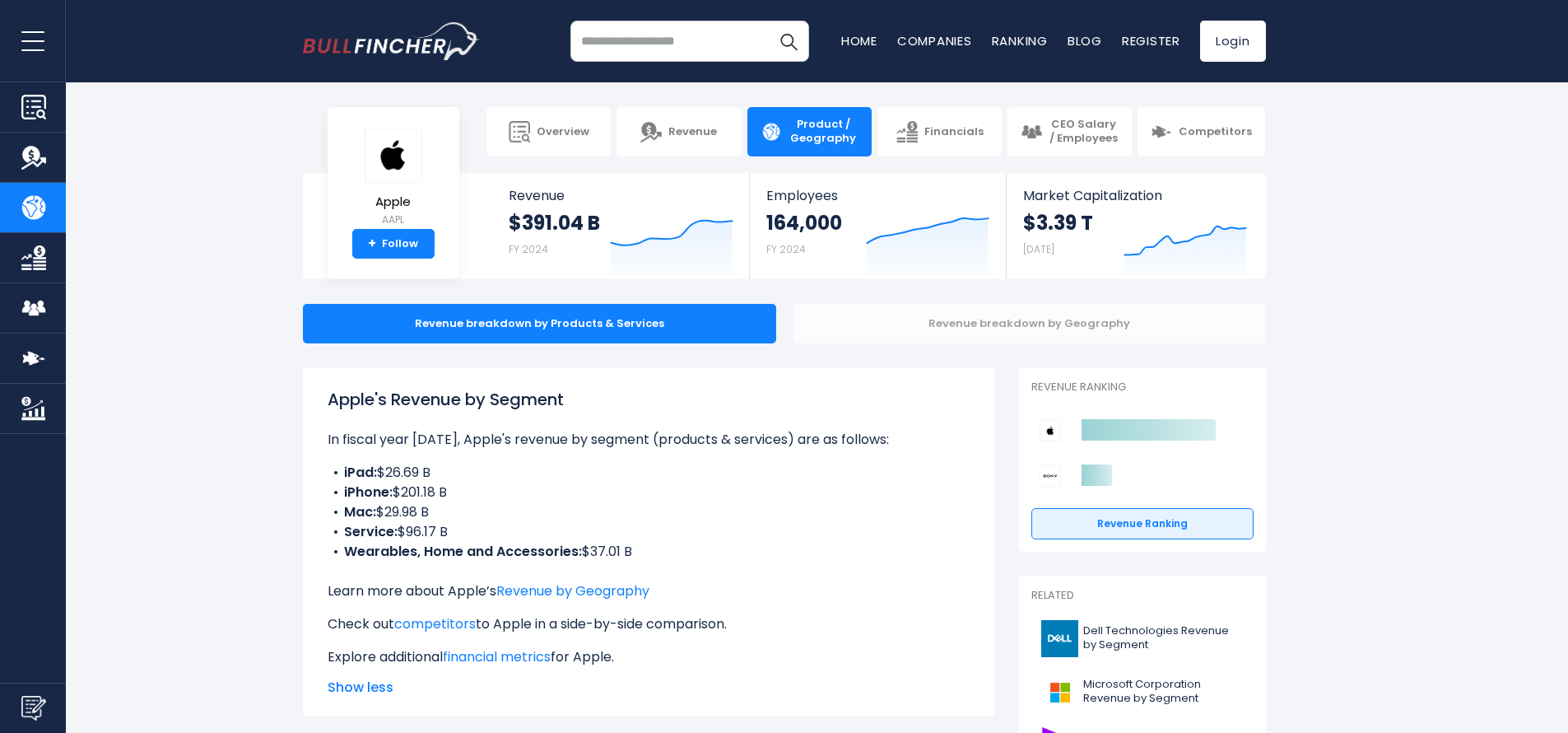
click at [848, 335] on div "Revenue breakdown by Geography" at bounding box center [1030, 324] width 474 height 40
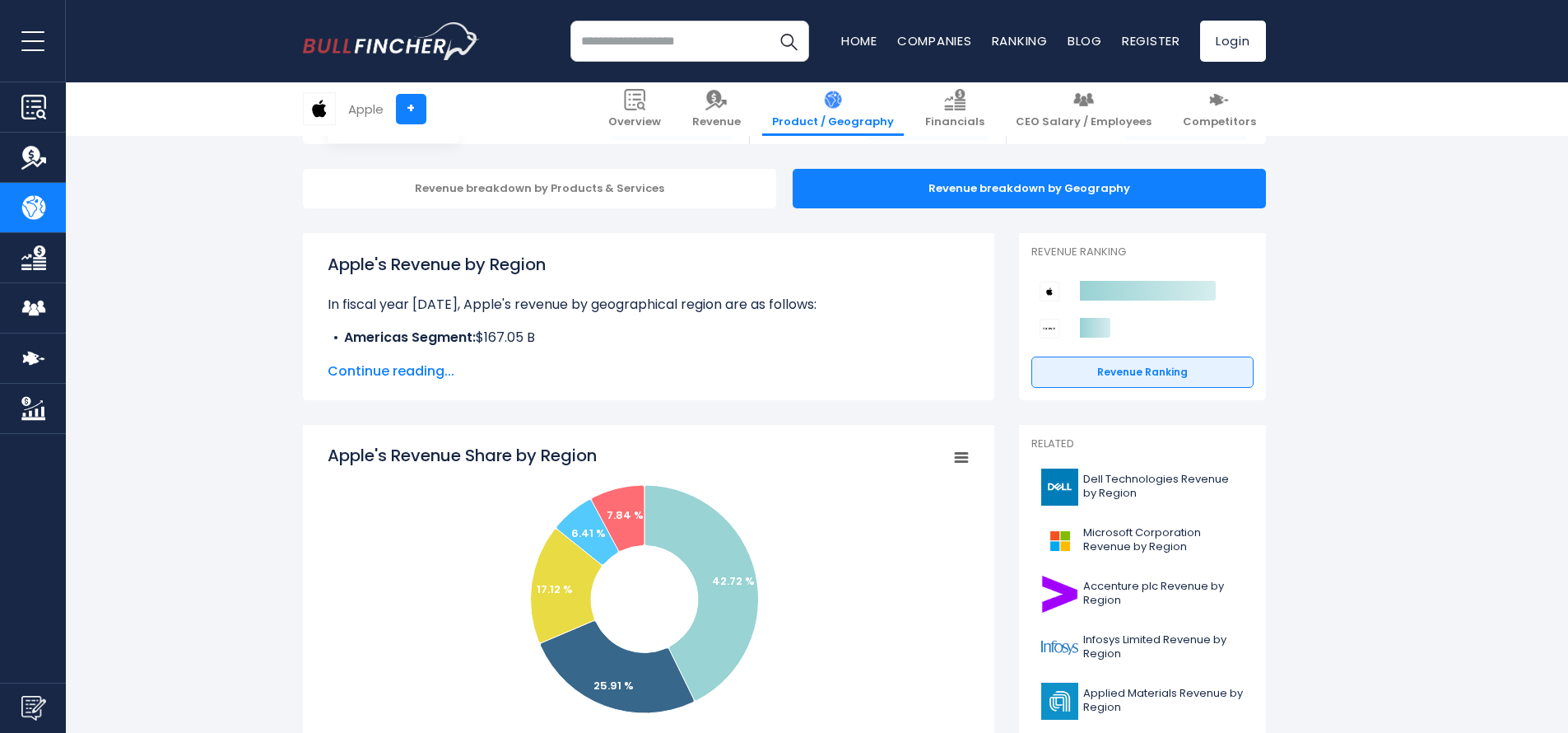
scroll to position [188, 0]
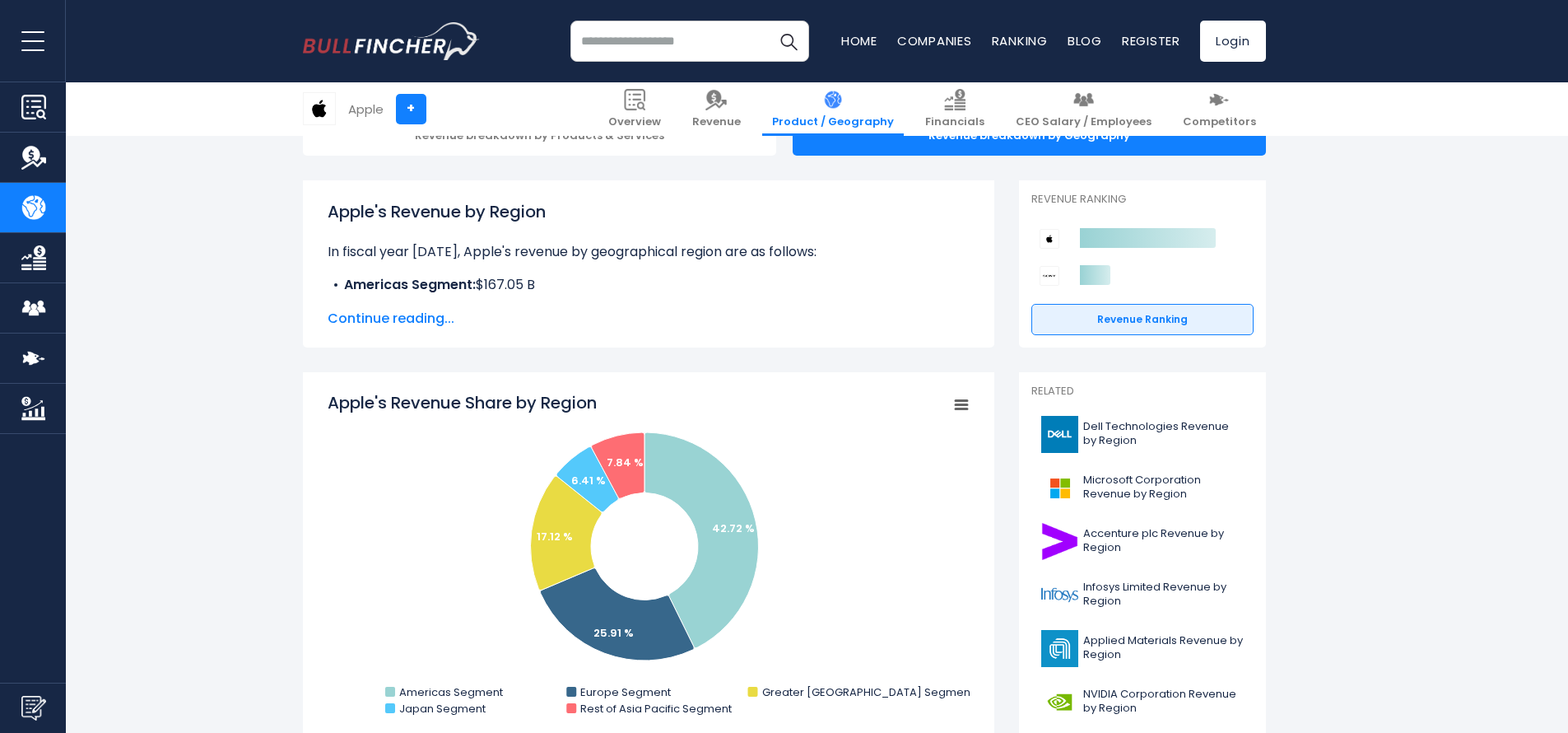
click at [444, 327] on span "Continue reading..." at bounding box center [649, 318] width 642 height 20
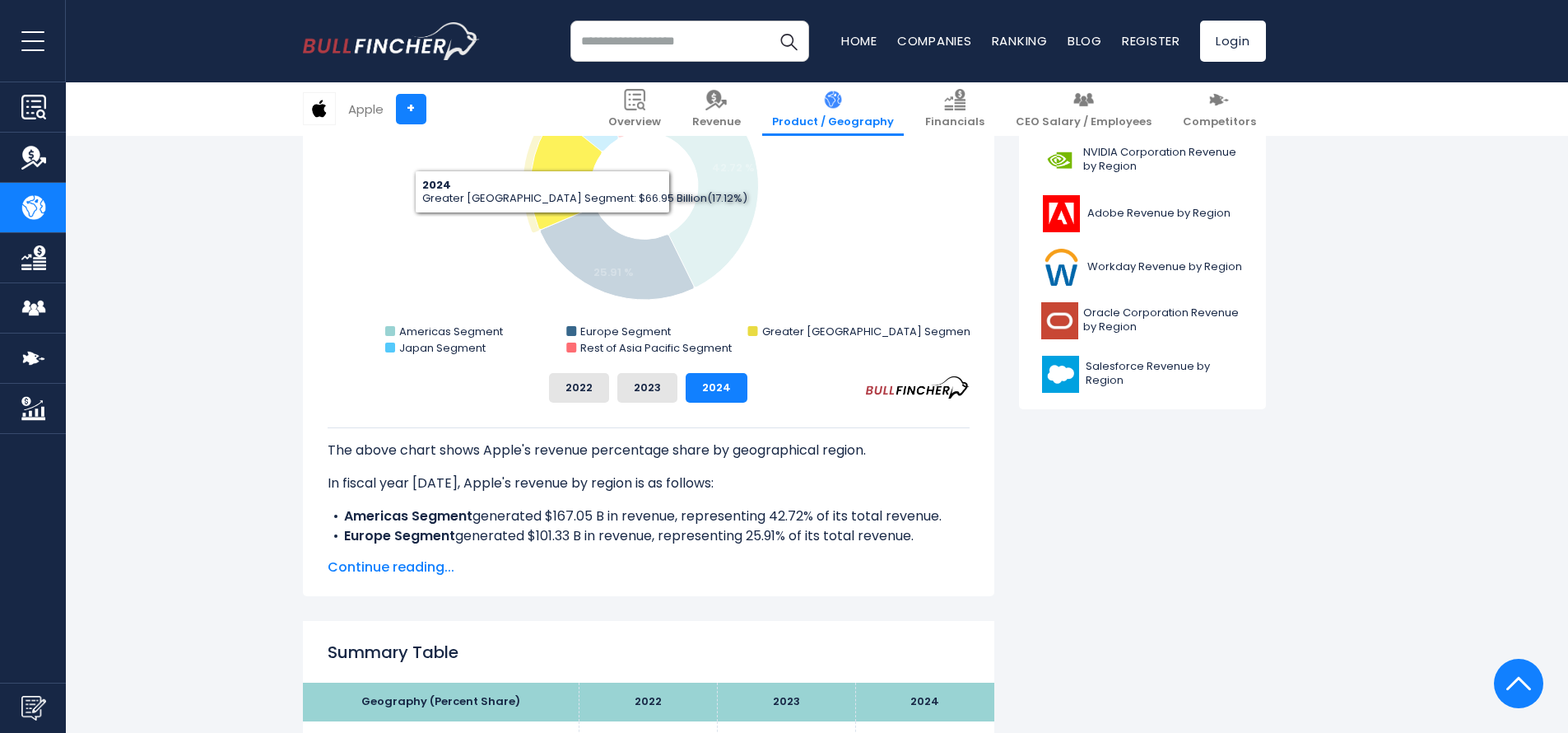
scroll to position [867, 0]
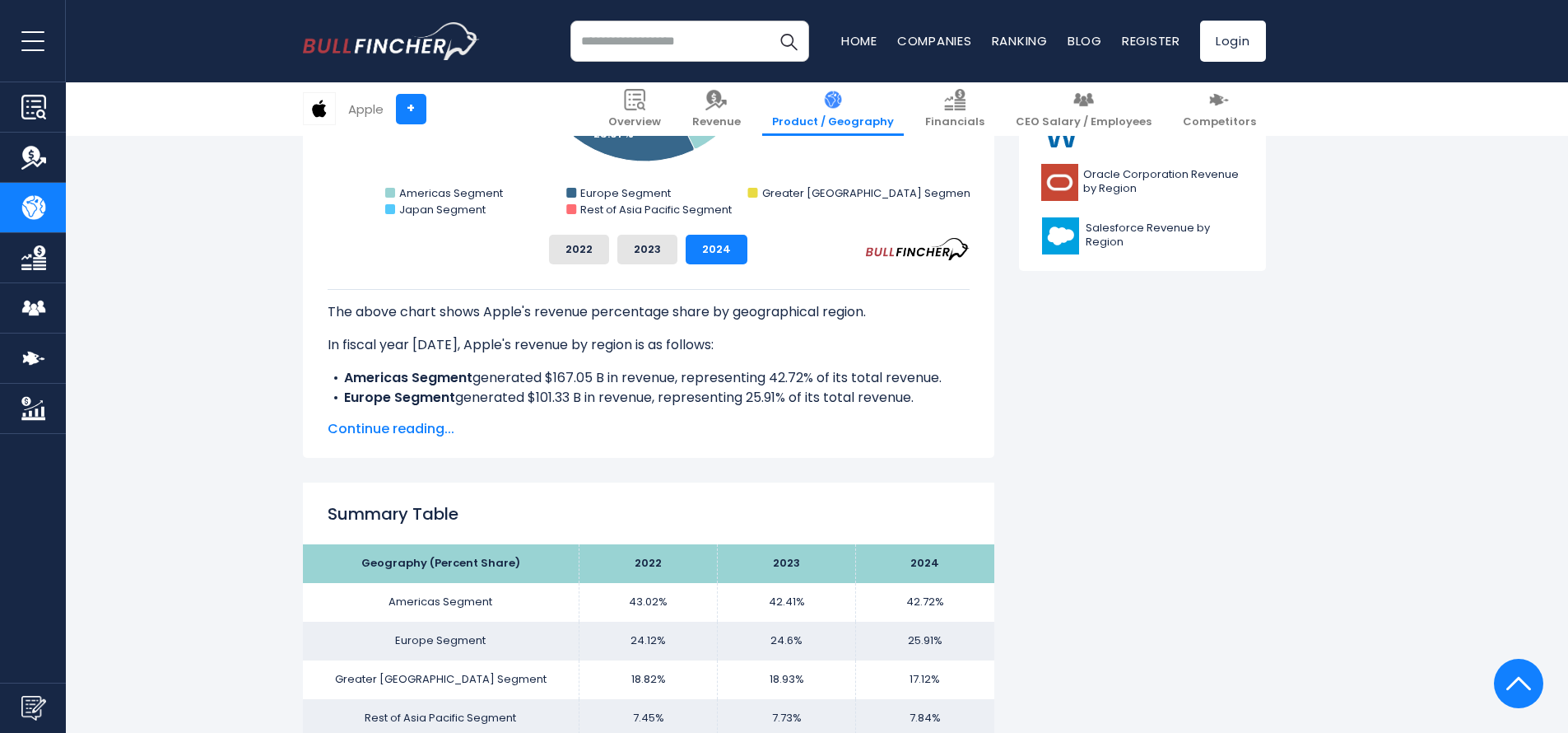
click at [412, 432] on span "Continue reading..." at bounding box center [649, 429] width 642 height 20
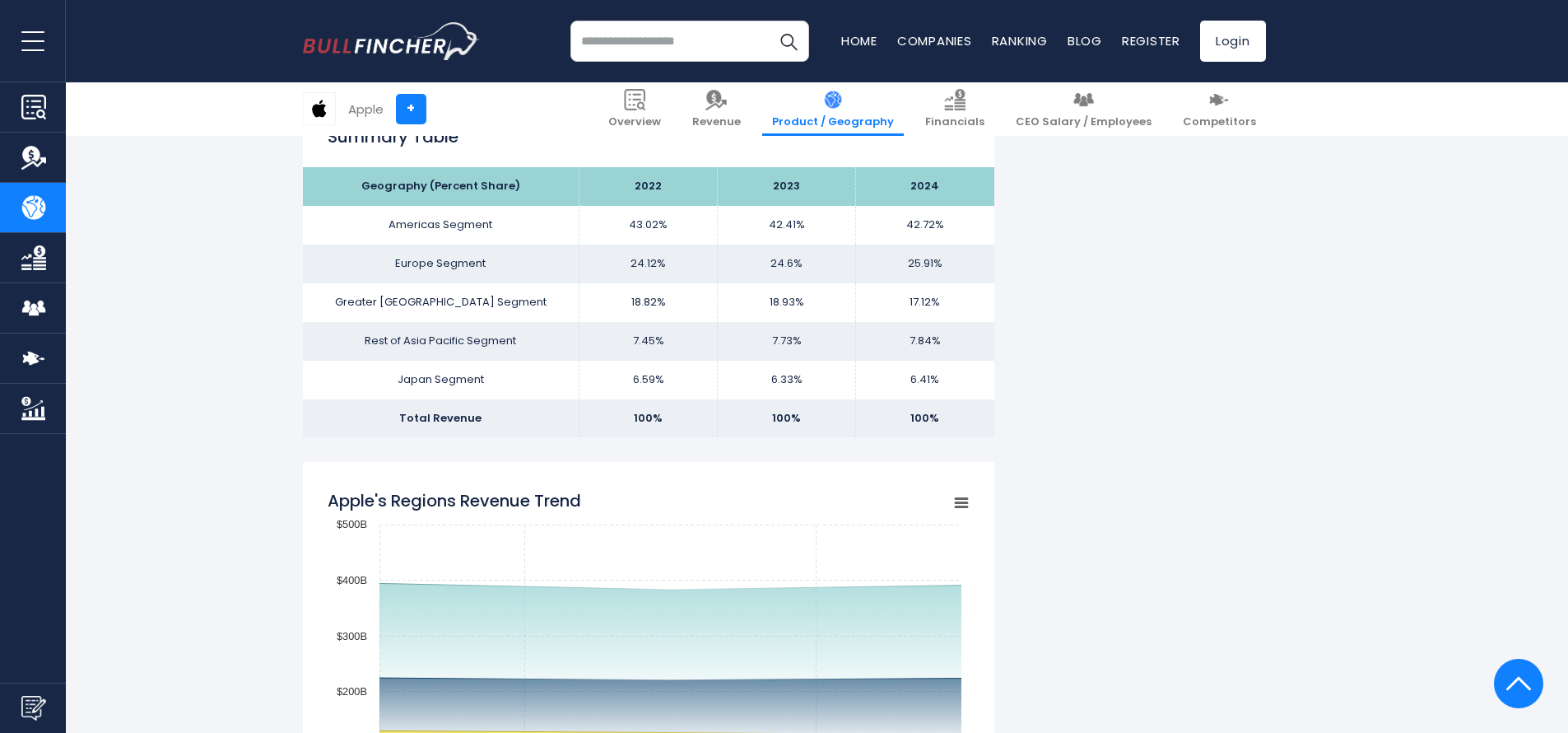
scroll to position [1379, 0]
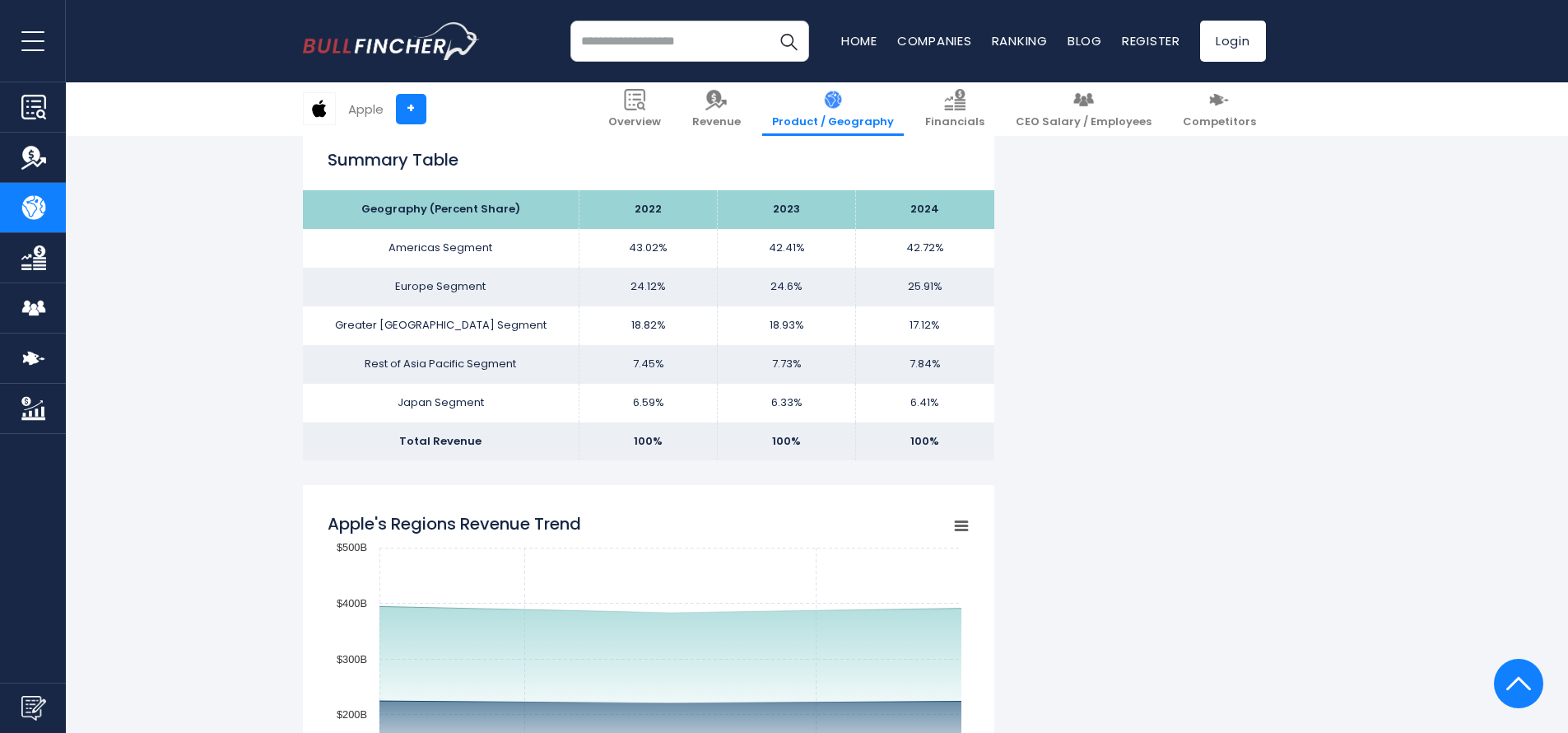
click at [1001, 5] on div "Recent searches Trending searches Apple Overview" at bounding box center [785, 41] width 964 height 83
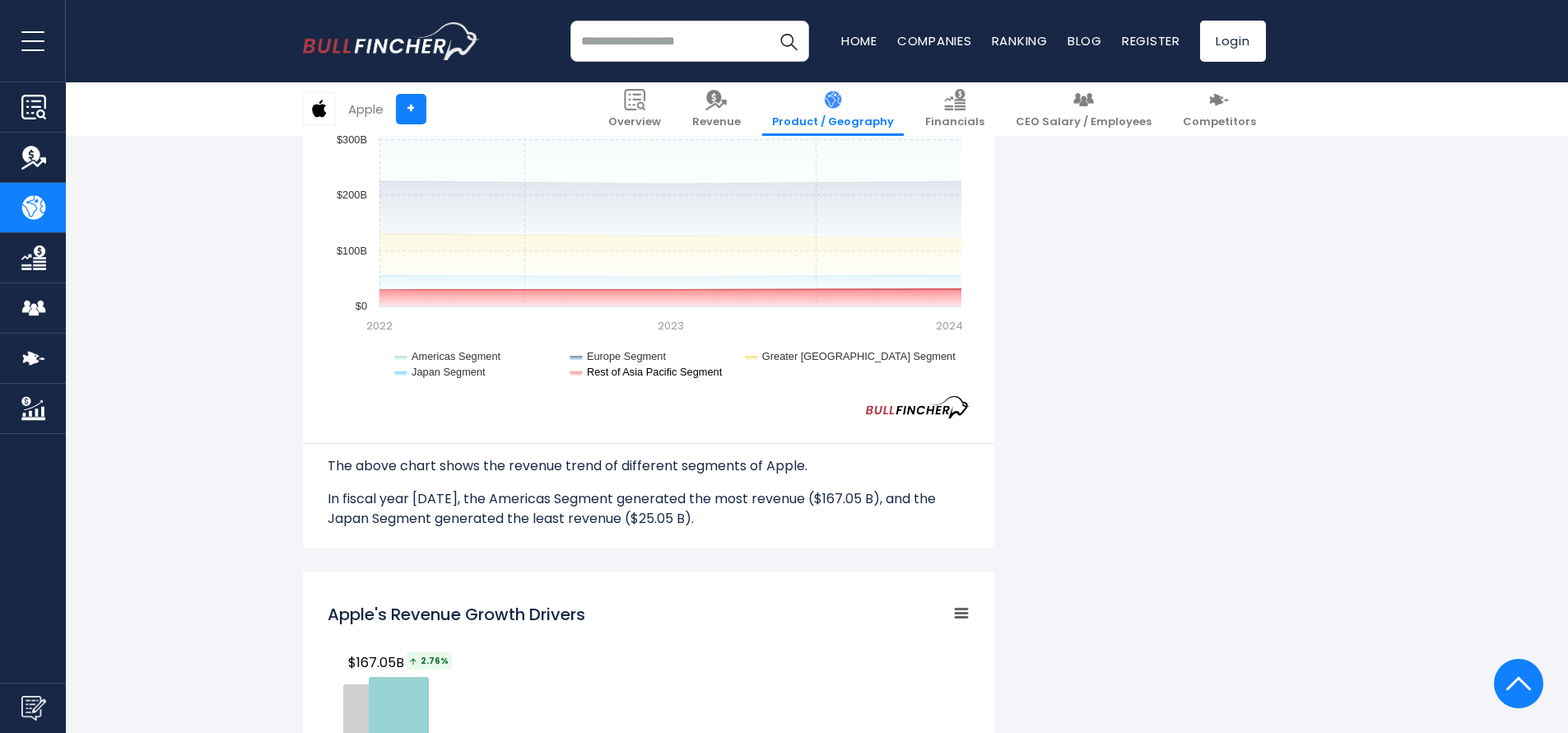
scroll to position [1990, 0]
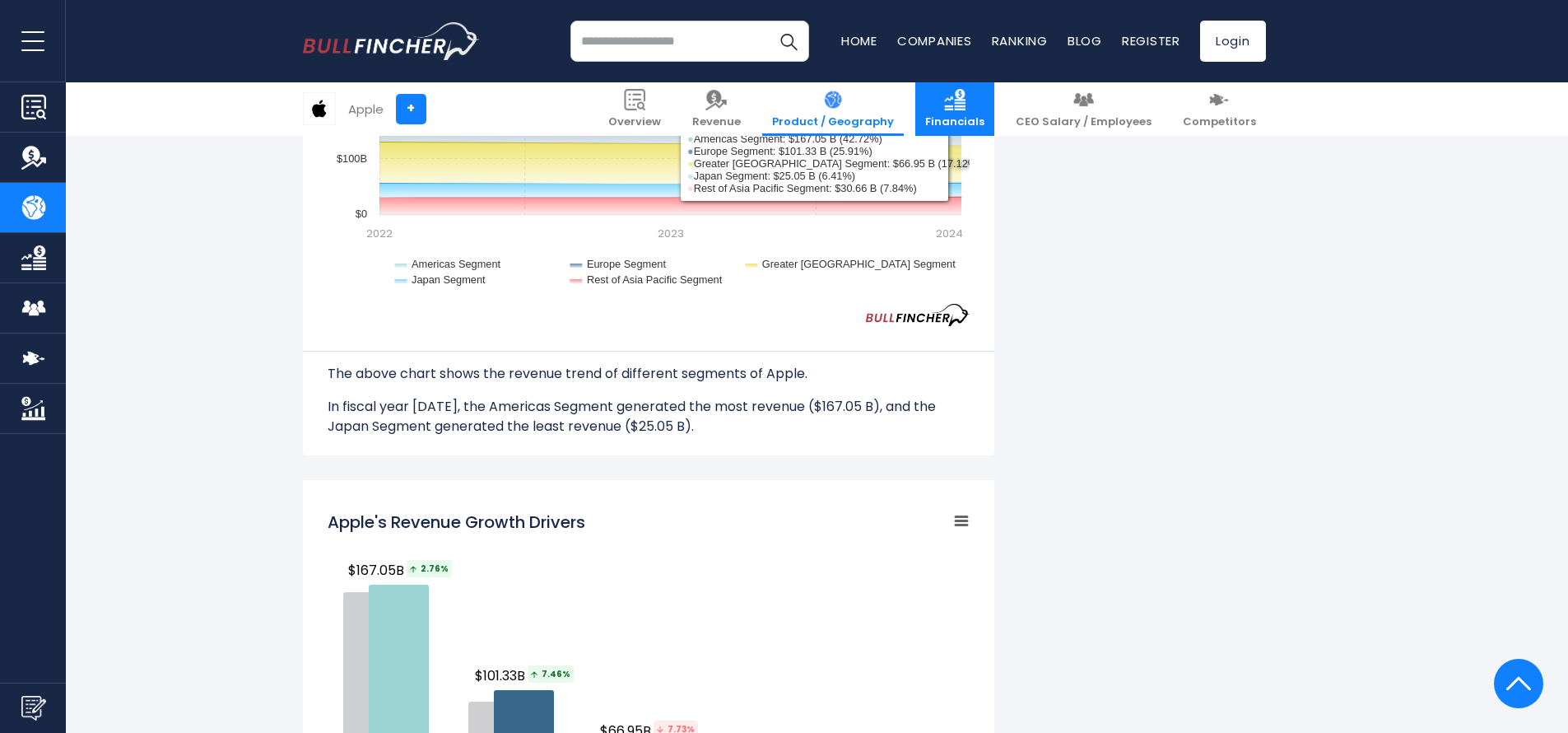
click at [973, 98] on link "Financials" at bounding box center [955, 109] width 79 height 54
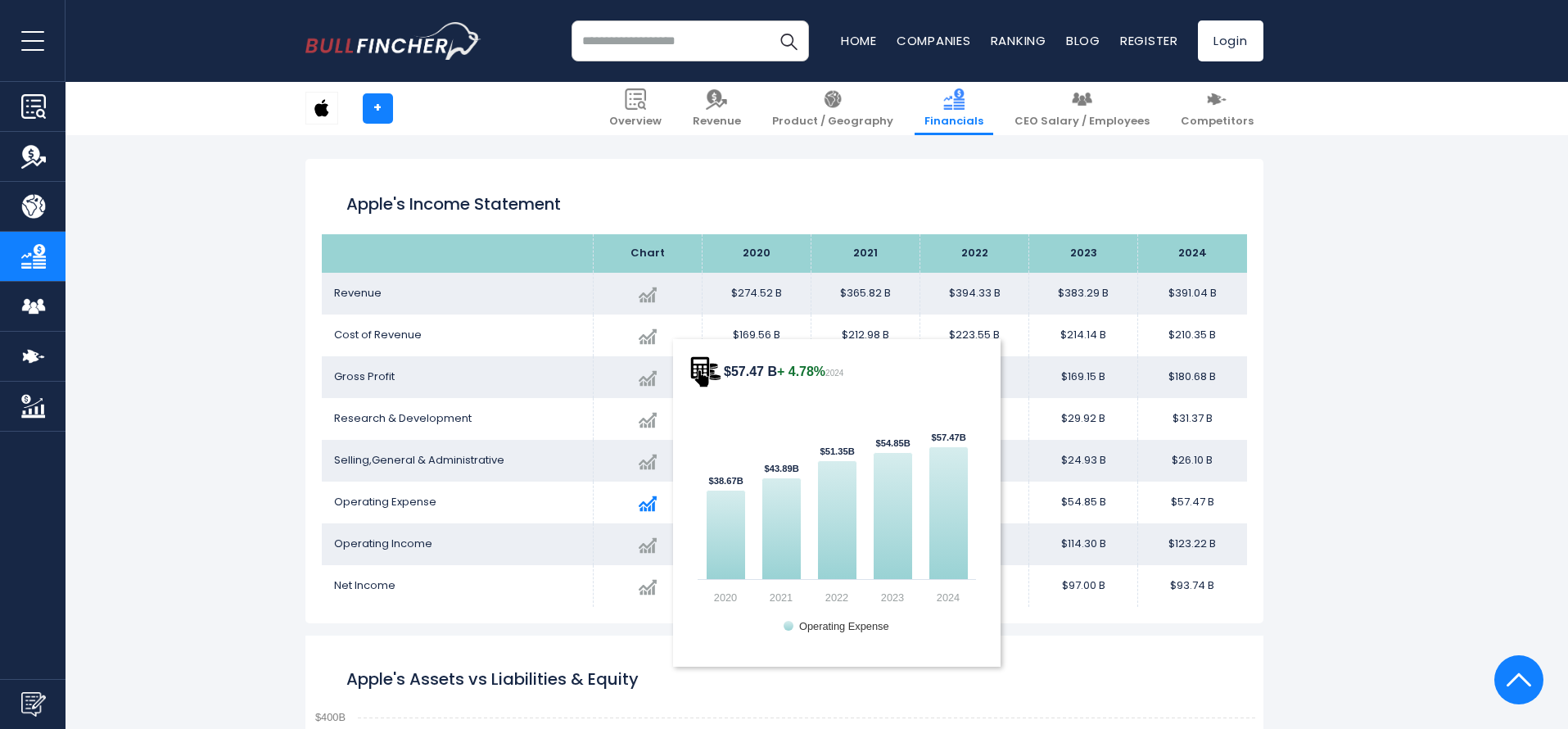
scroll to position [887, 0]
